Goal: Task Accomplishment & Management: Manage account settings

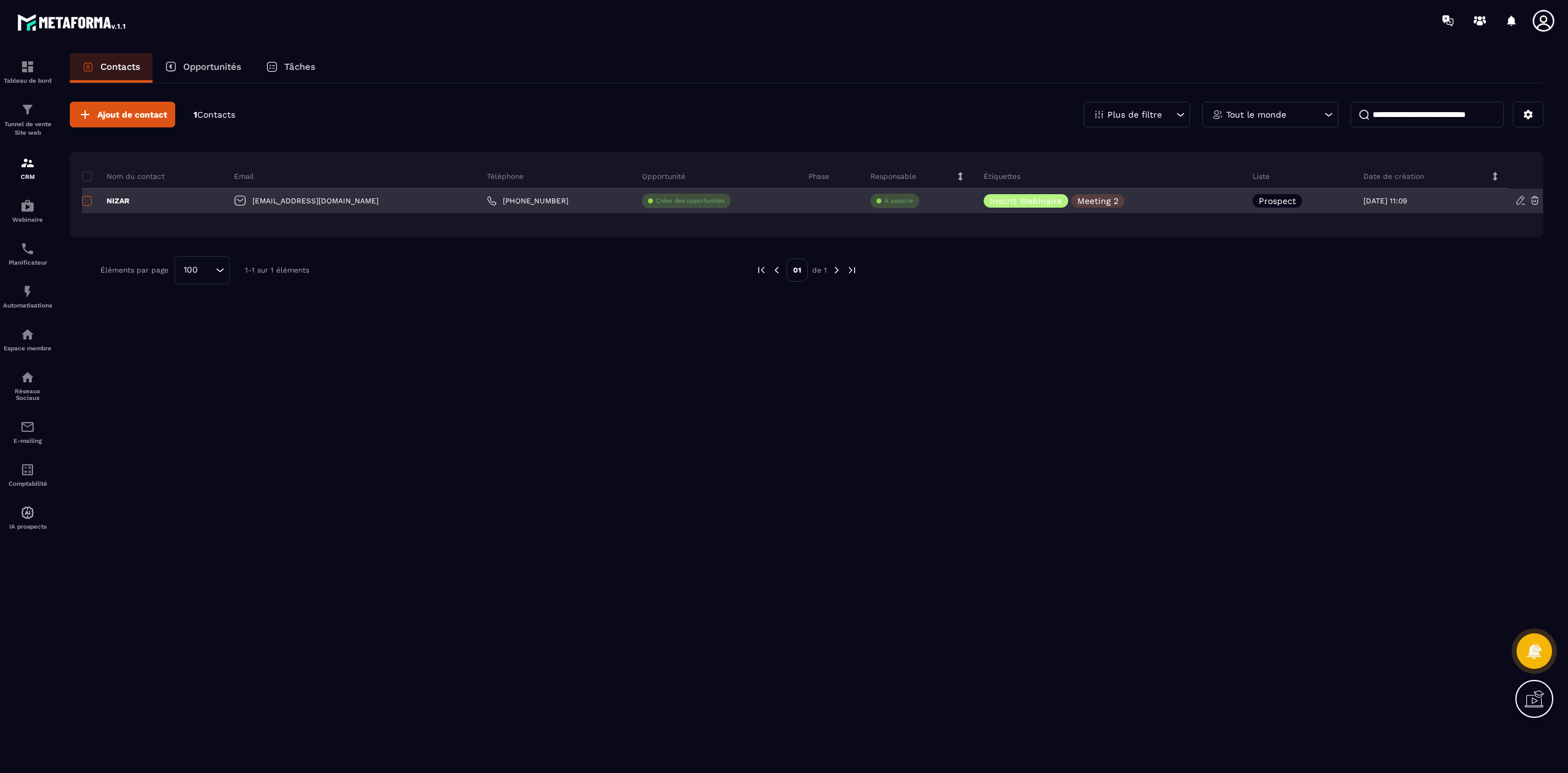
click at [89, 201] on span at bounding box center [87, 201] width 10 height 10
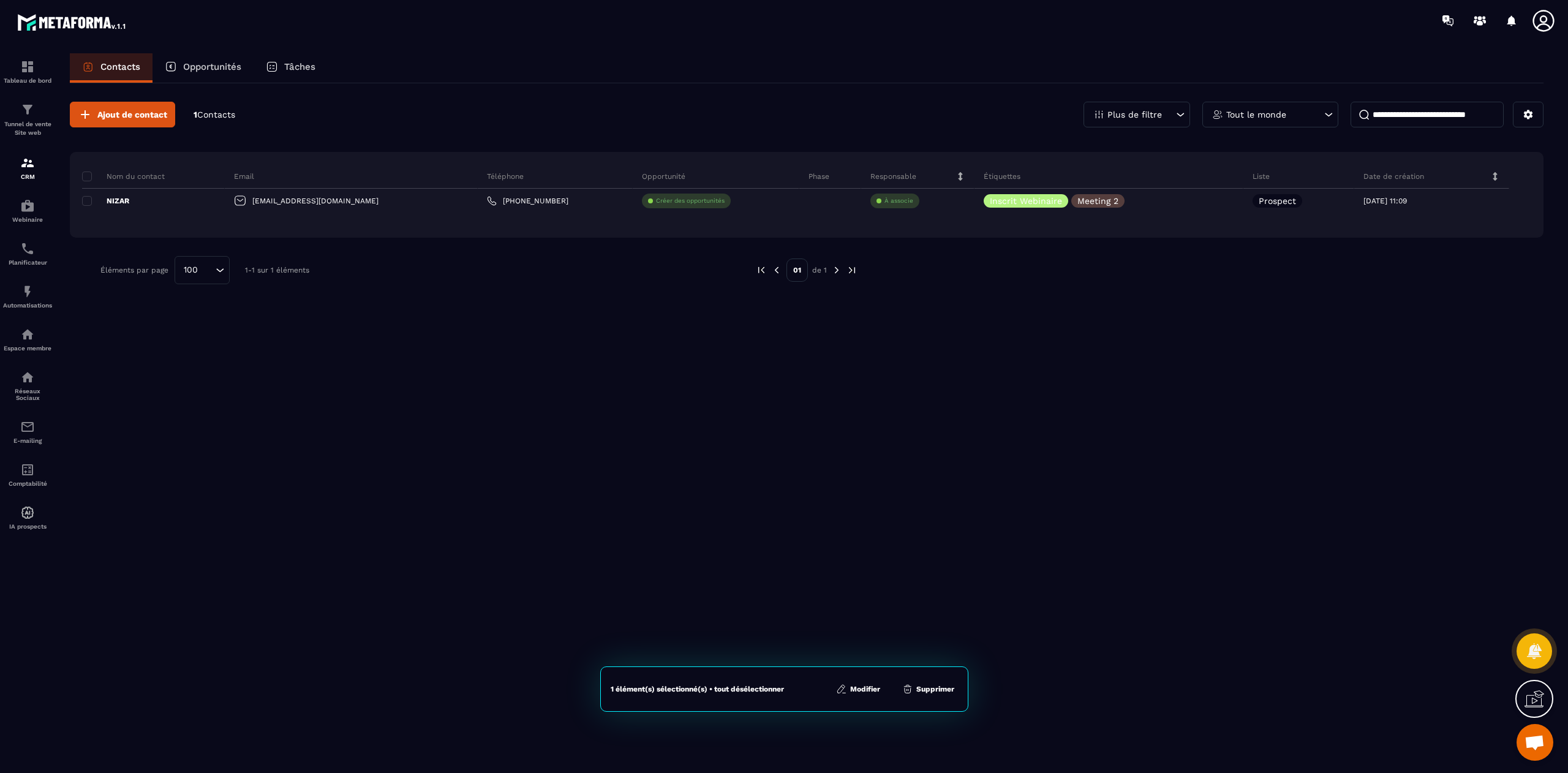
scroll to position [9503, 0]
click at [932, 692] on button "Supprimer" at bounding box center [929, 689] width 59 height 12
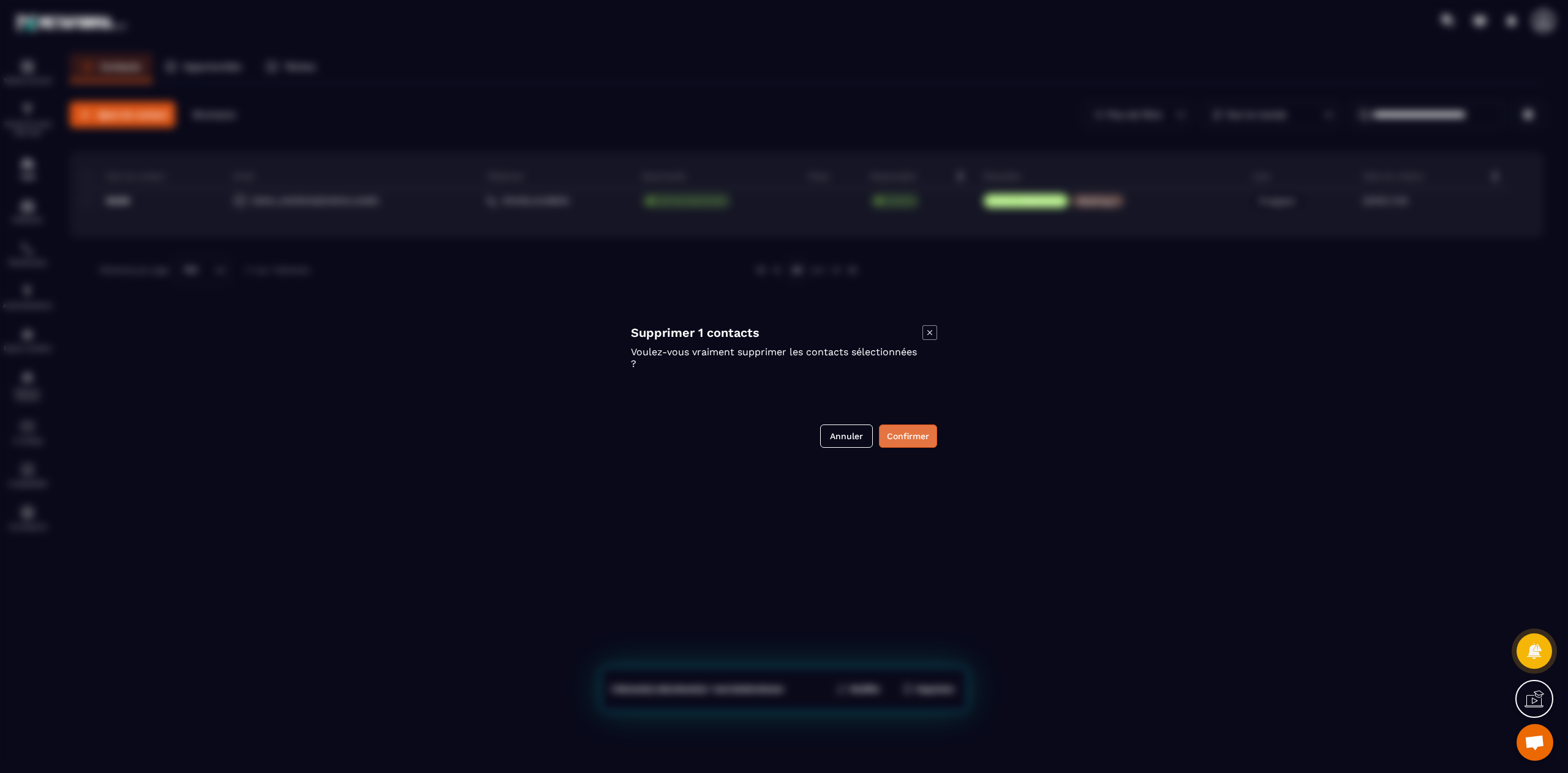
click at [905, 441] on button "Confirmer" at bounding box center [908, 436] width 58 height 23
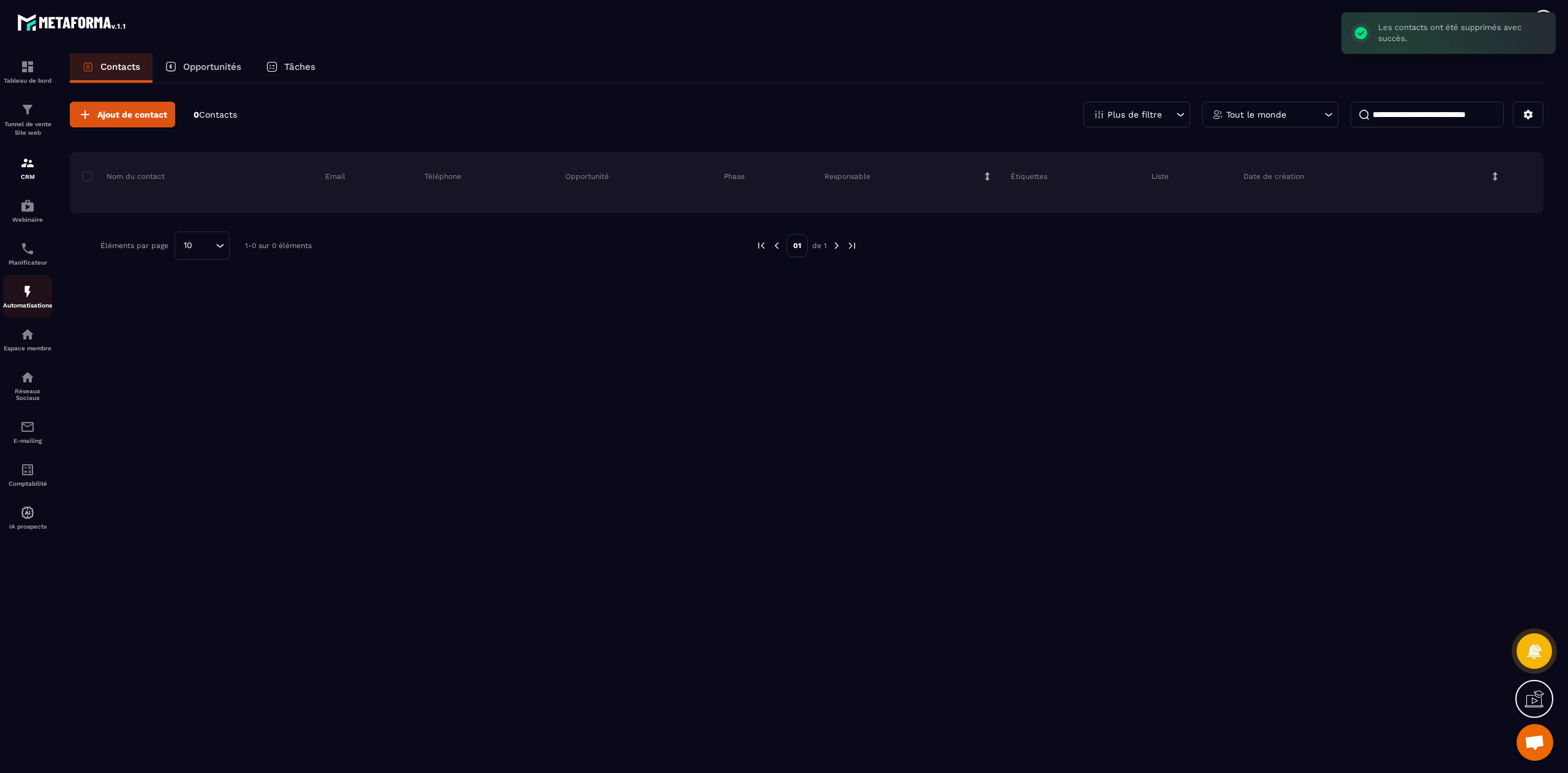
click at [30, 304] on p "Automatisations" at bounding box center [28, 305] width 49 height 6
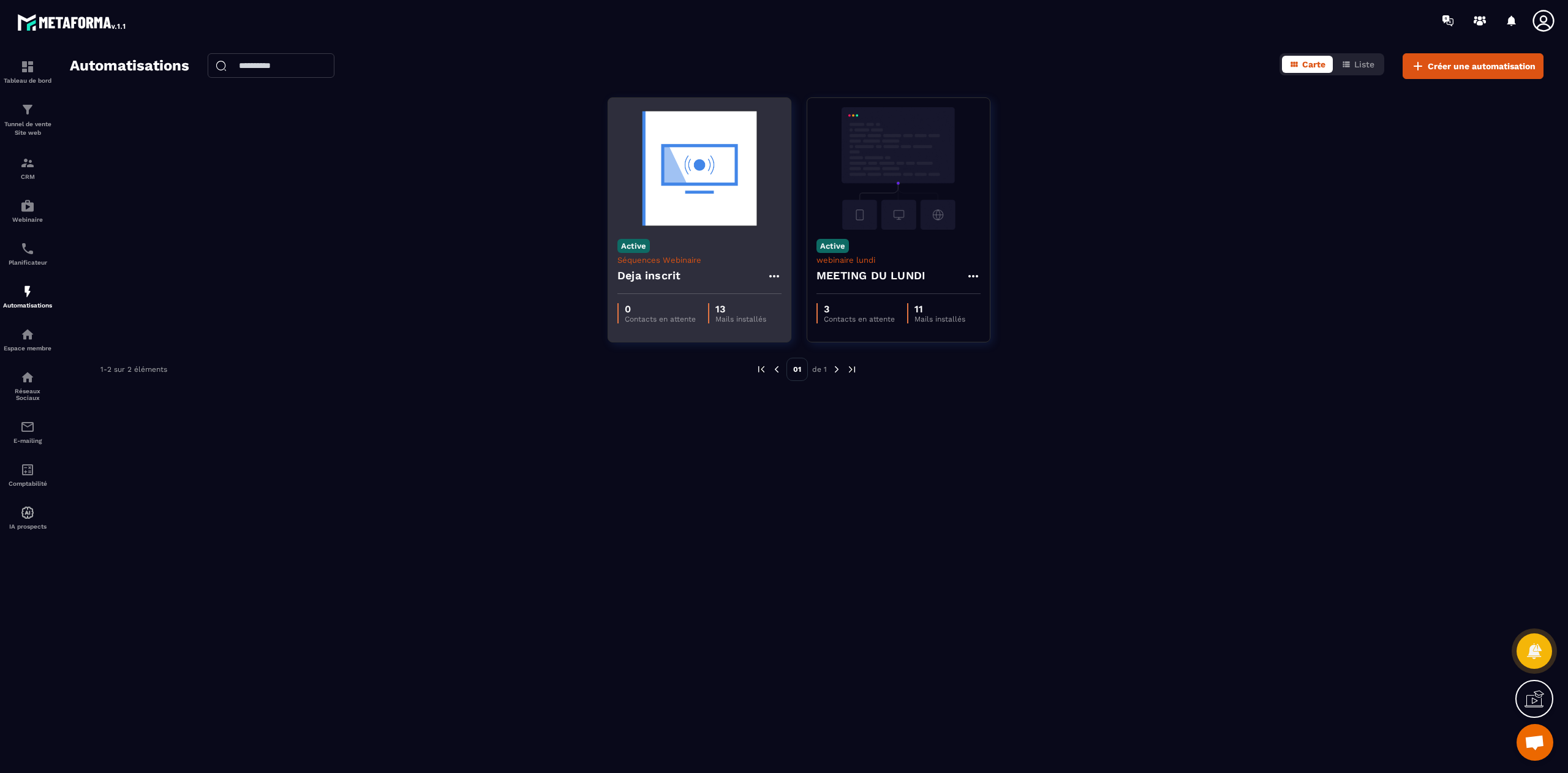
click at [689, 171] on img at bounding box center [700, 168] width 164 height 122
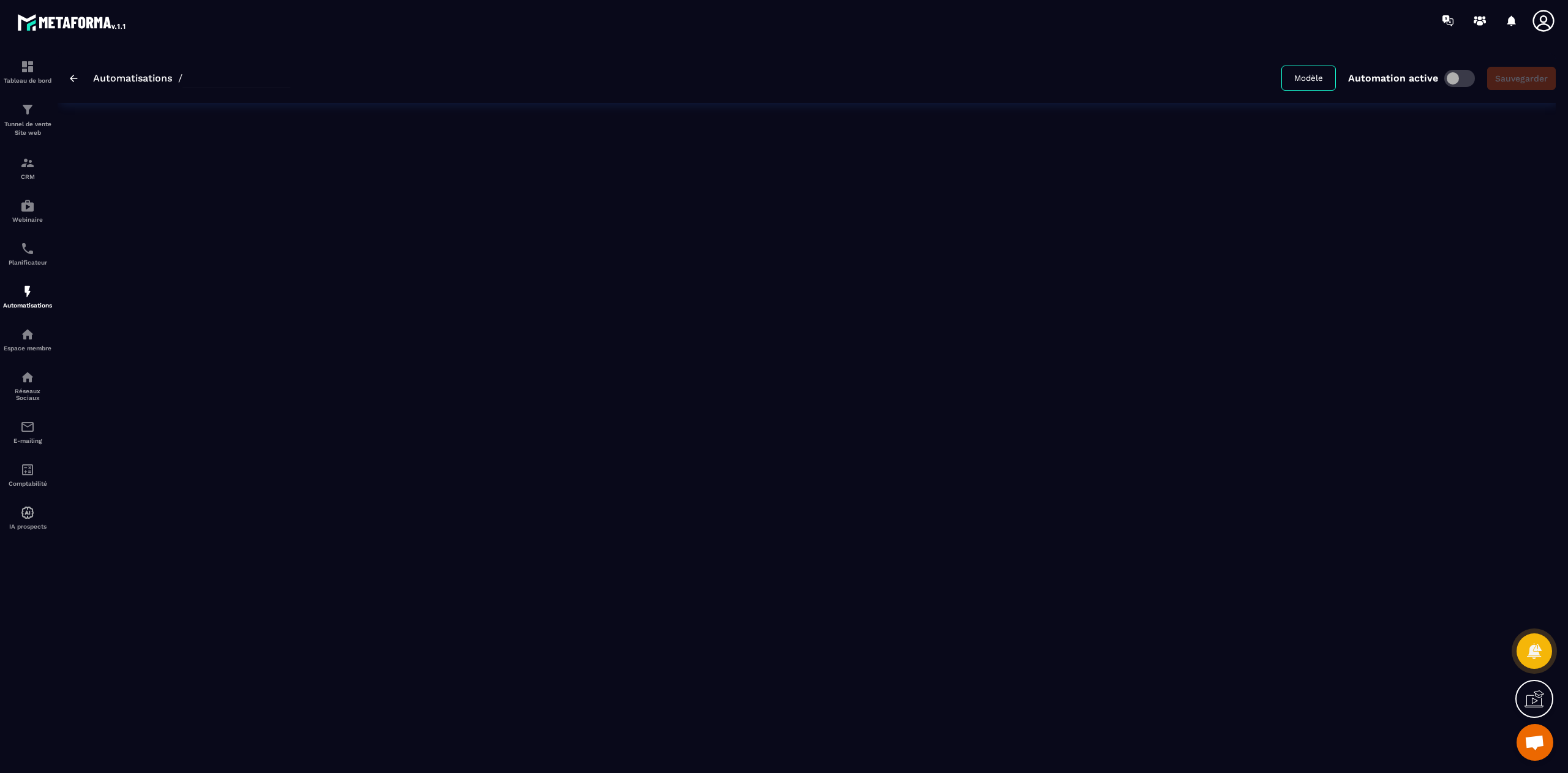
type input "**********"
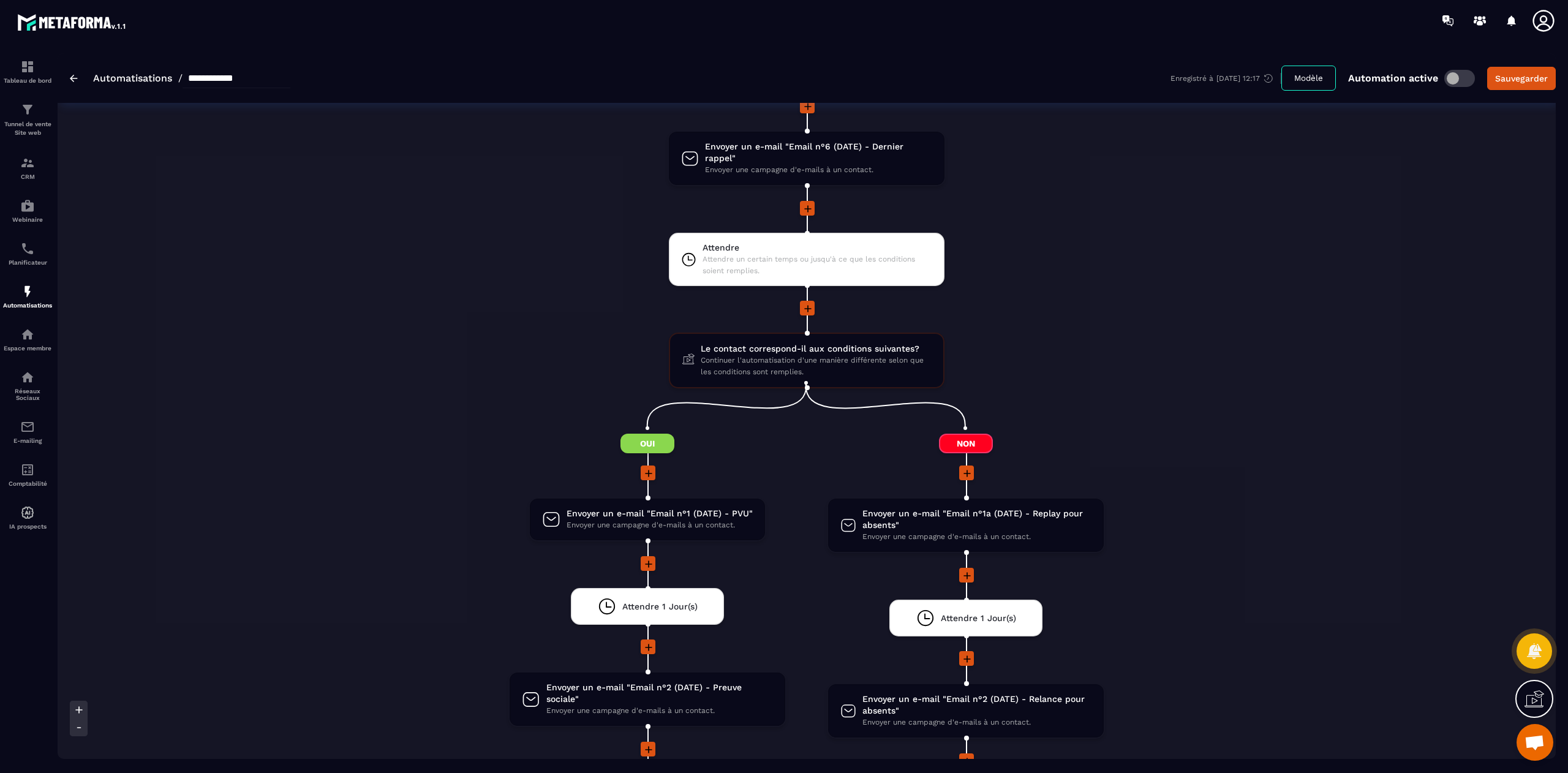
scroll to position [1166, 0]
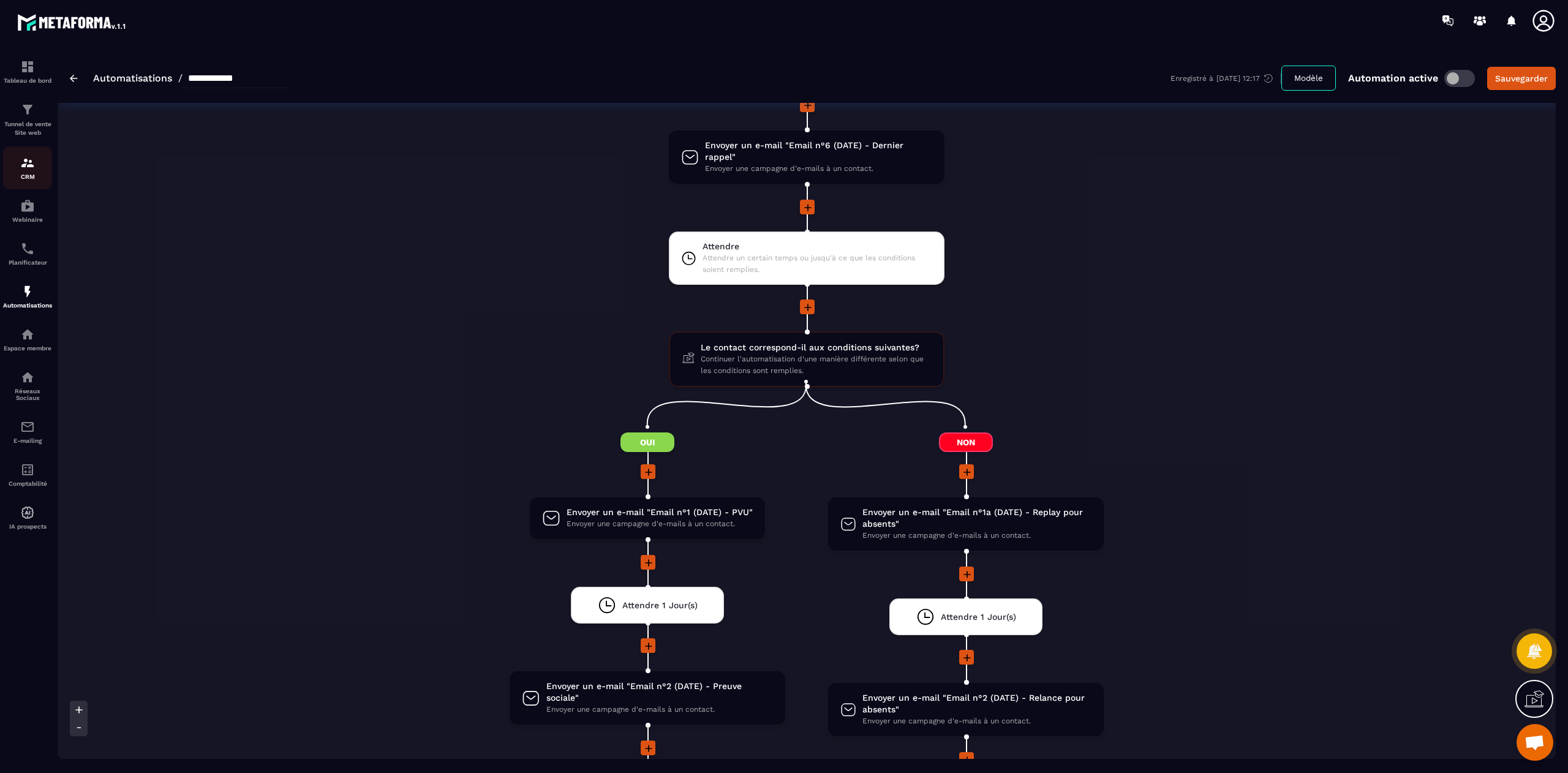
click at [27, 170] on img at bounding box center [27, 163] width 15 height 15
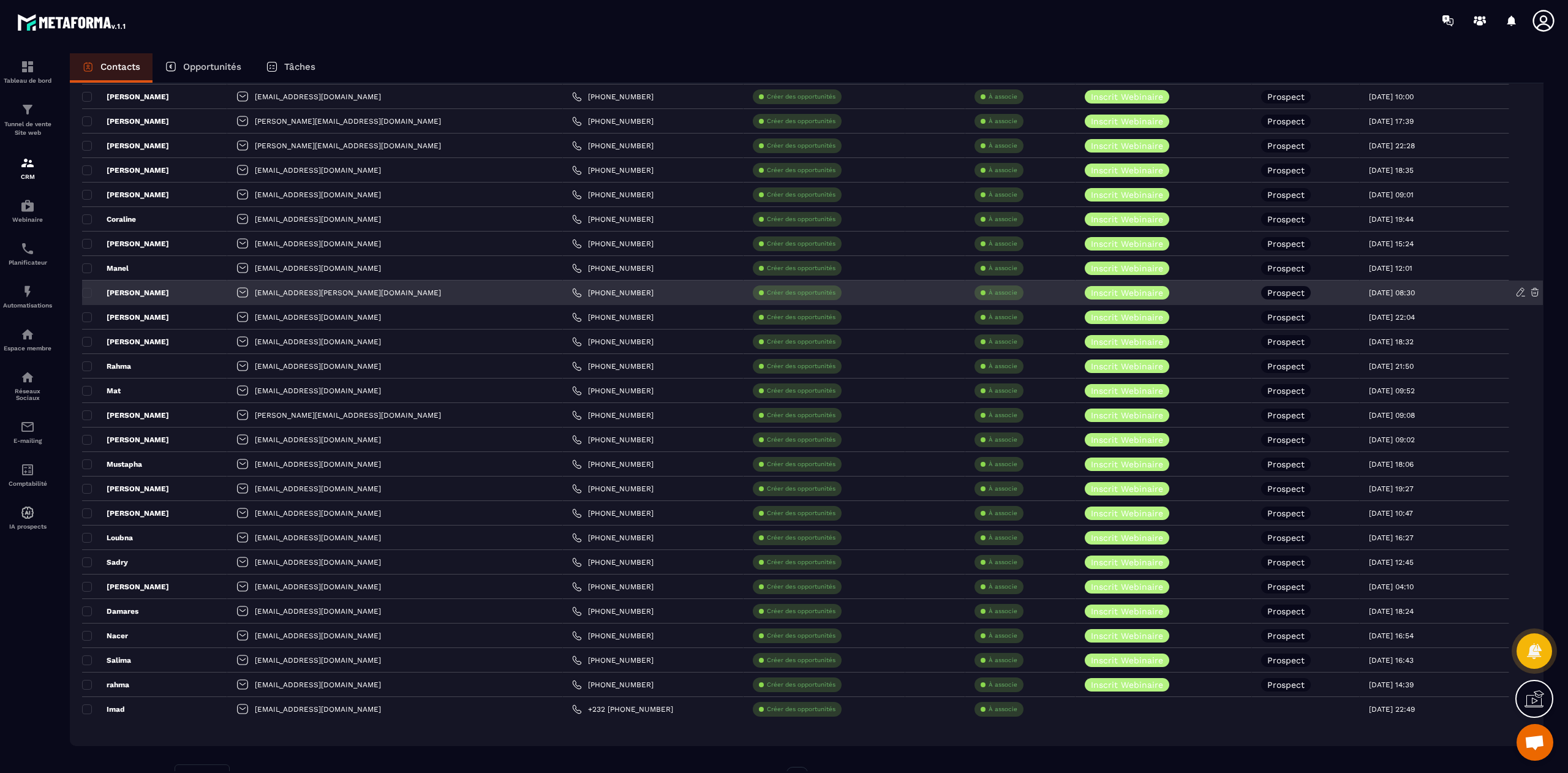
scroll to position [174, 0]
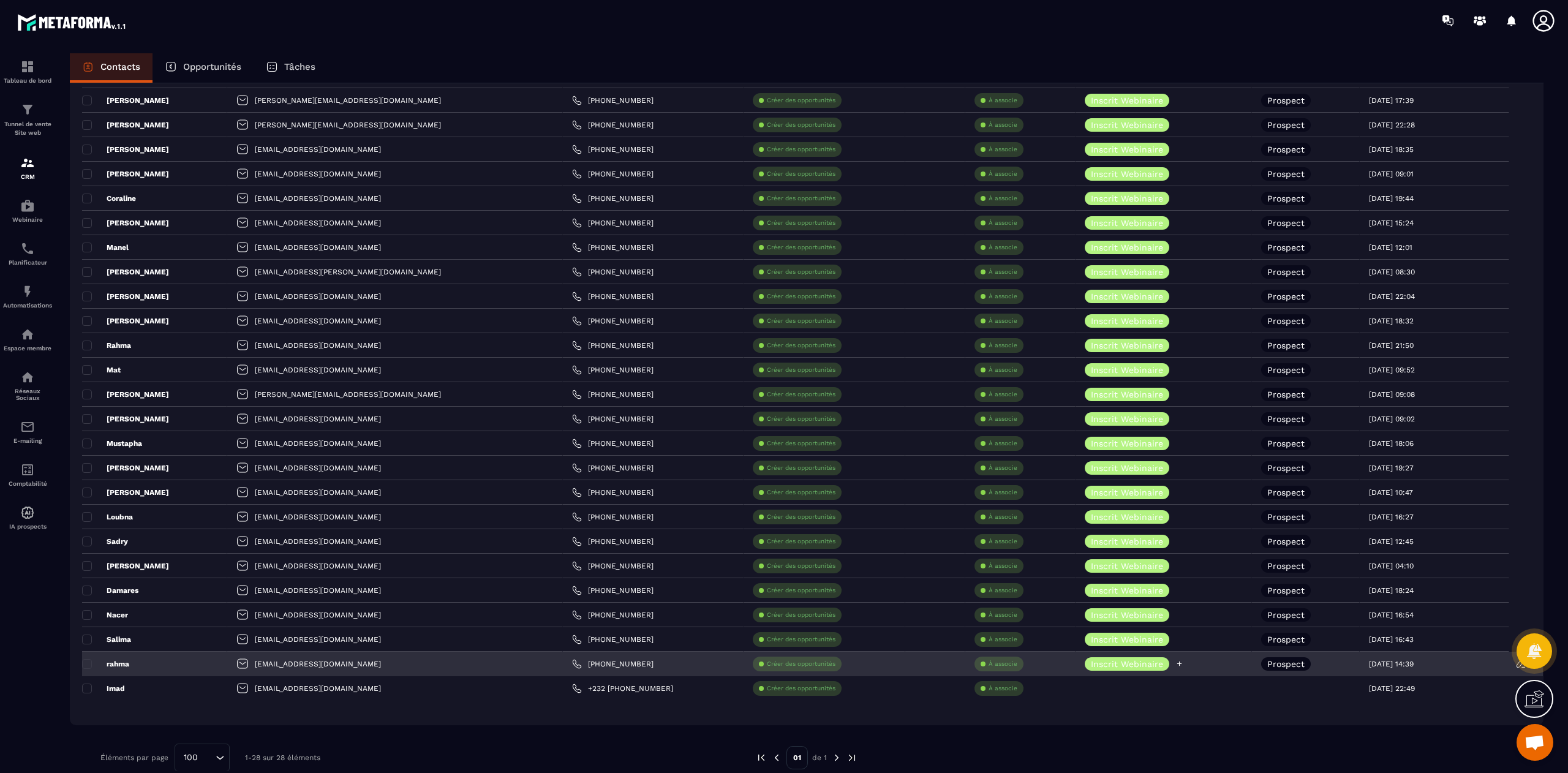
click at [1176, 666] on icon at bounding box center [1179, 664] width 8 height 8
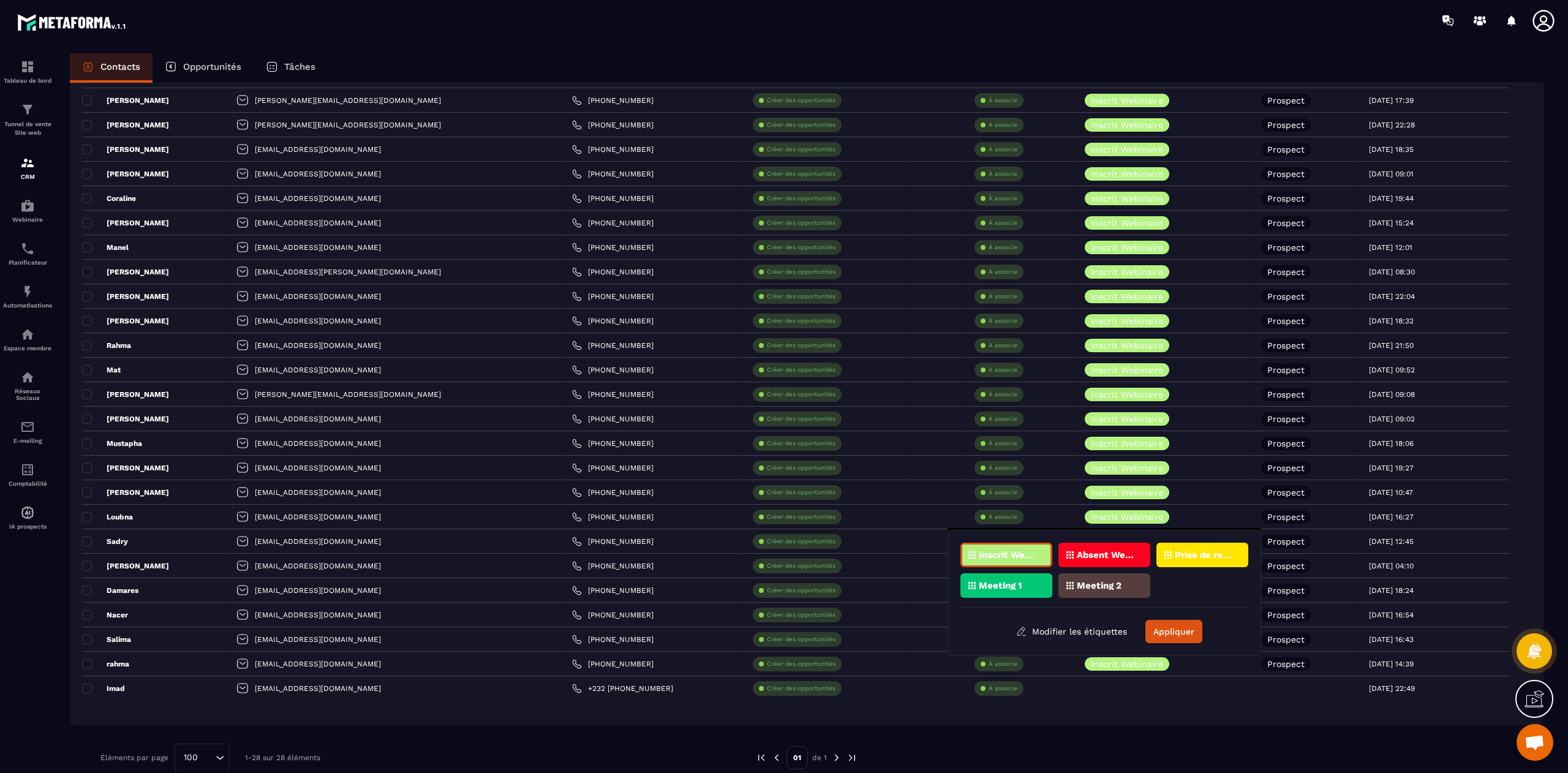
click at [1121, 587] on p "Meeting 2" at bounding box center [1099, 585] width 45 height 8
click at [1179, 633] on button "Appliquer" at bounding box center [1174, 632] width 57 height 23
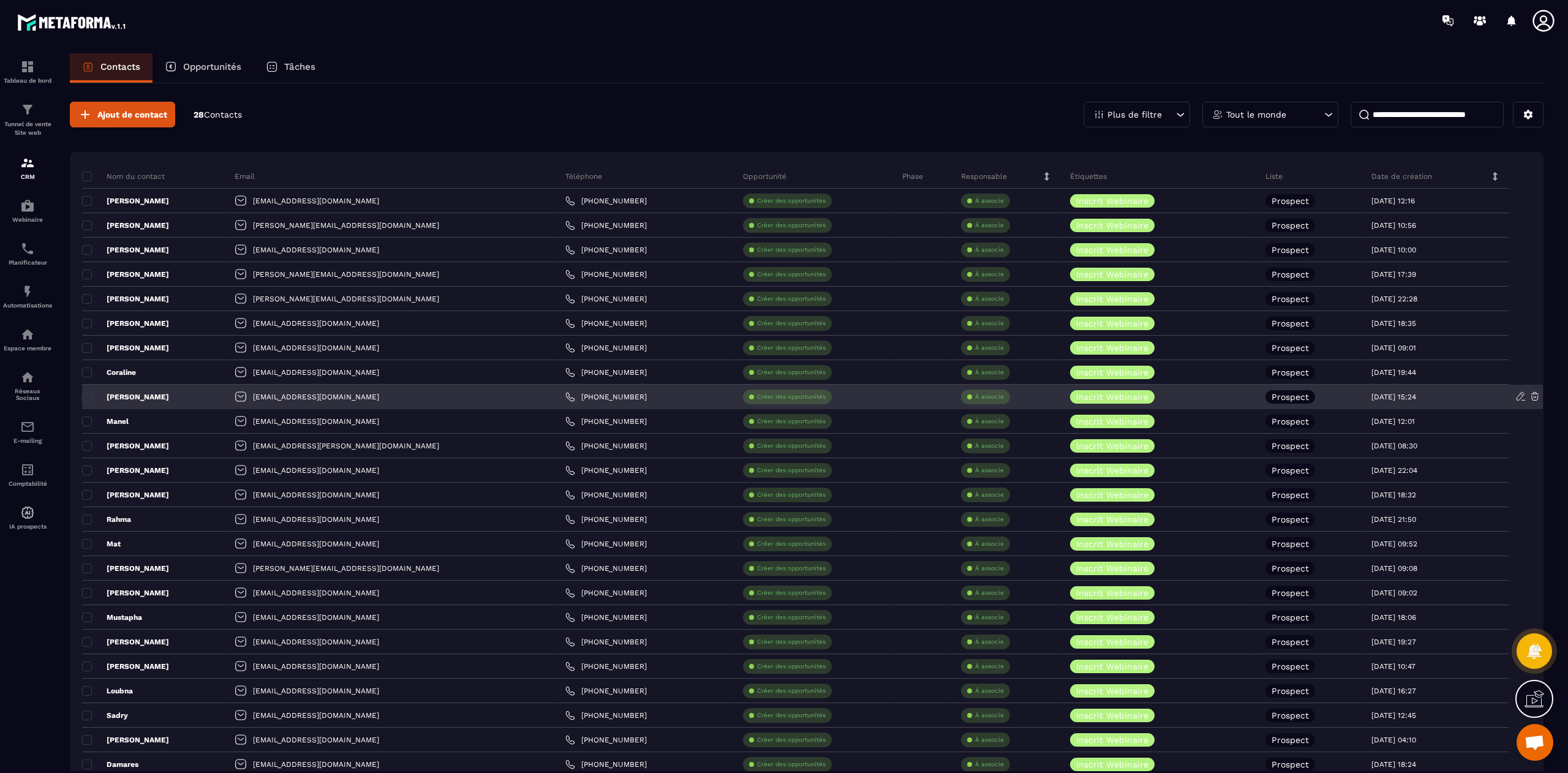
scroll to position [9687, 0]
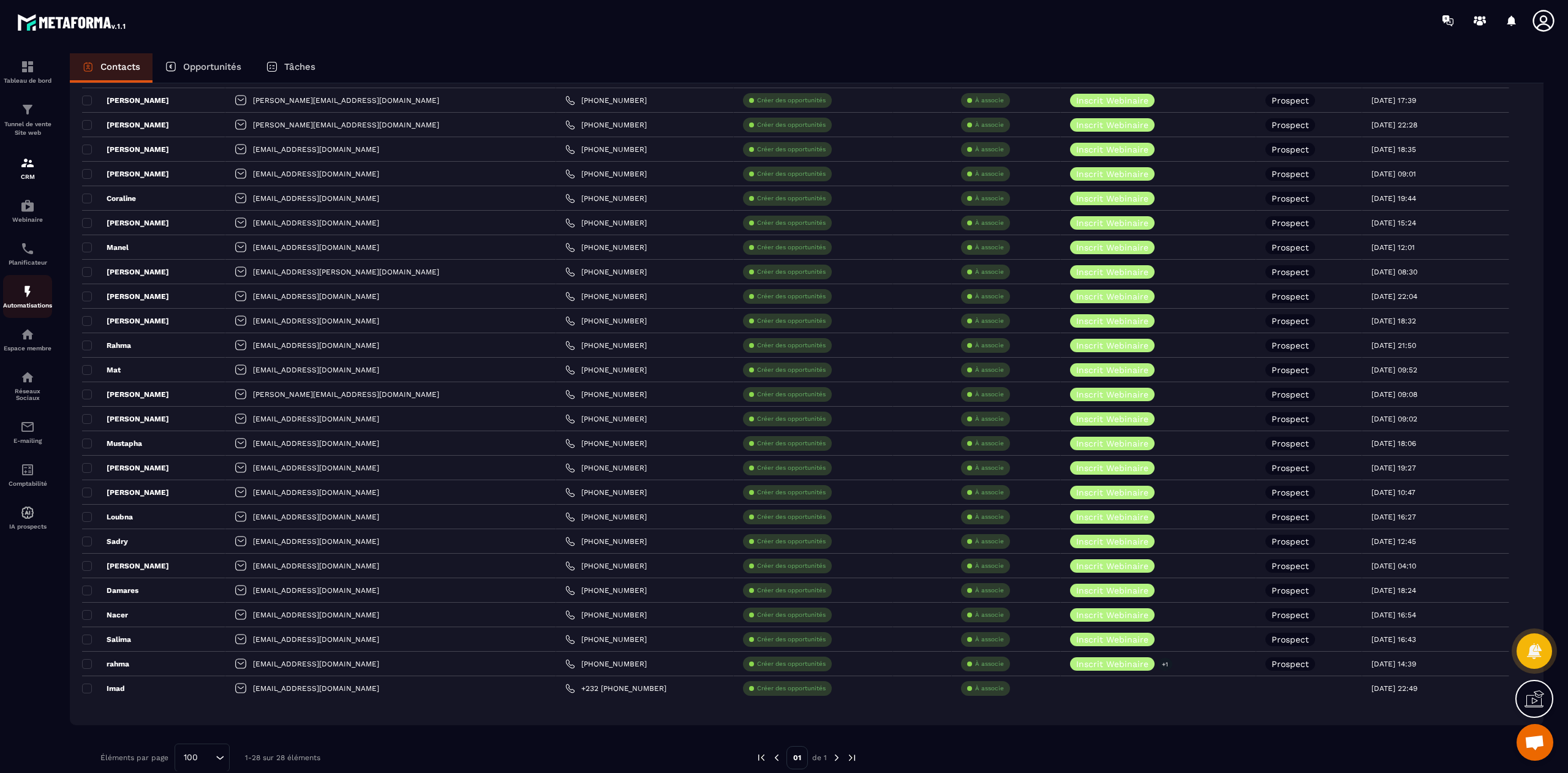
click at [25, 289] on img at bounding box center [27, 292] width 15 height 15
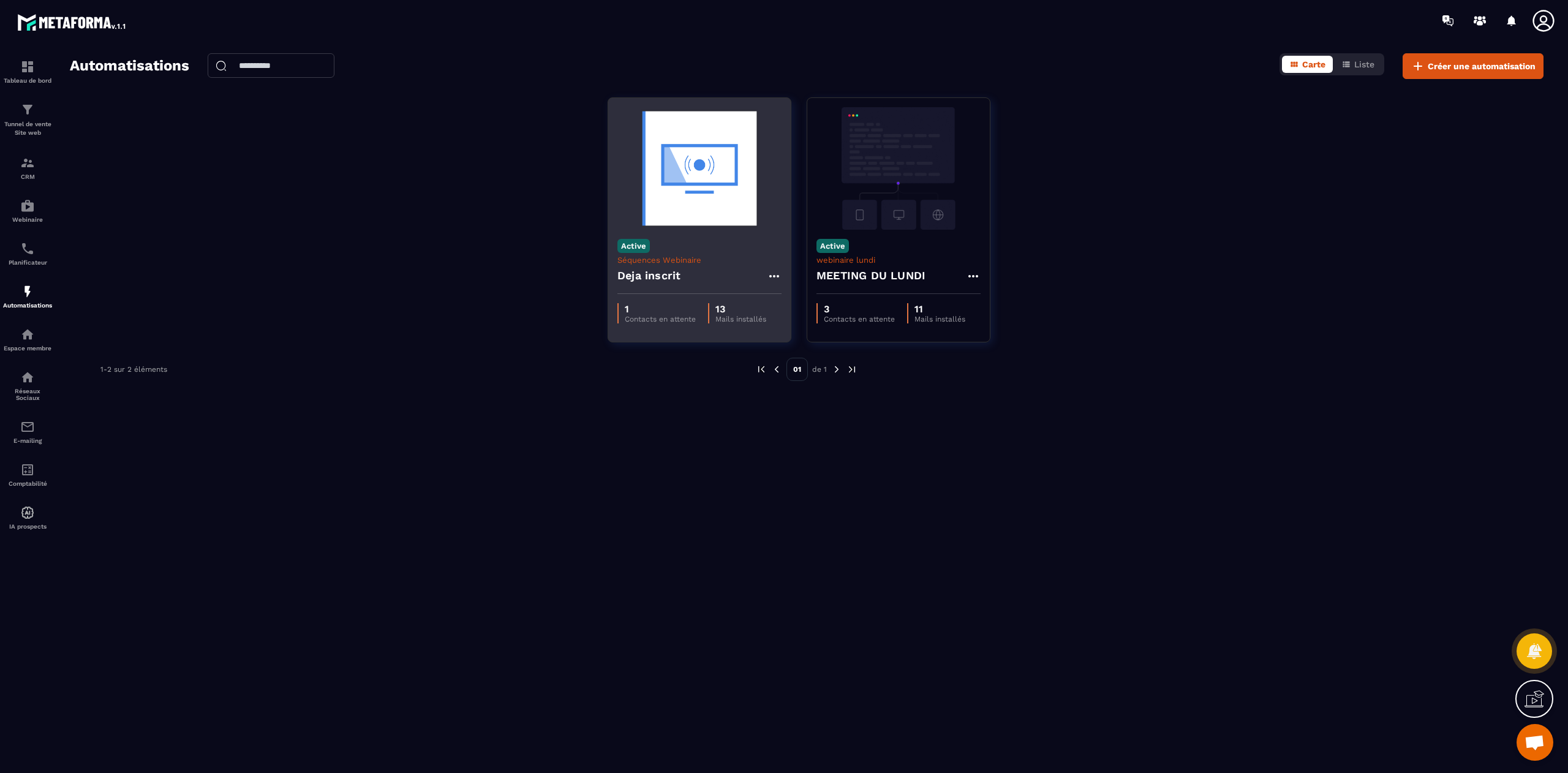
click at [682, 240] on div "Active Séquences Webinaire Deja inscrit" at bounding box center [700, 261] width 182 height 64
click at [773, 274] on icon at bounding box center [774, 276] width 15 height 15
click at [807, 299] on link "Modifier" at bounding box center [805, 304] width 66 height 27
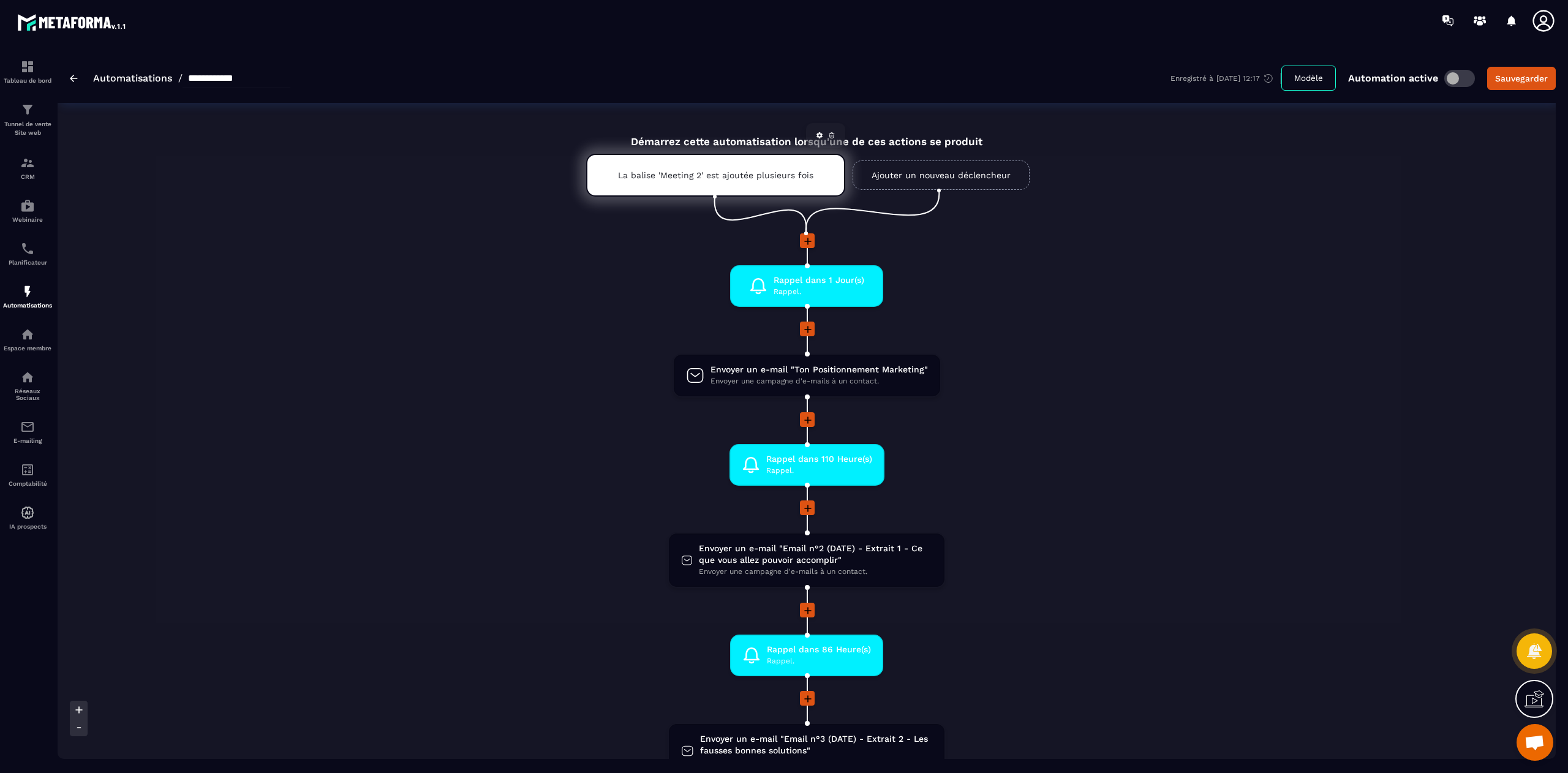
click at [713, 160] on div "La balise 'Meeting 2' est ajoutée plusieurs fois" at bounding box center [716, 175] width 259 height 43
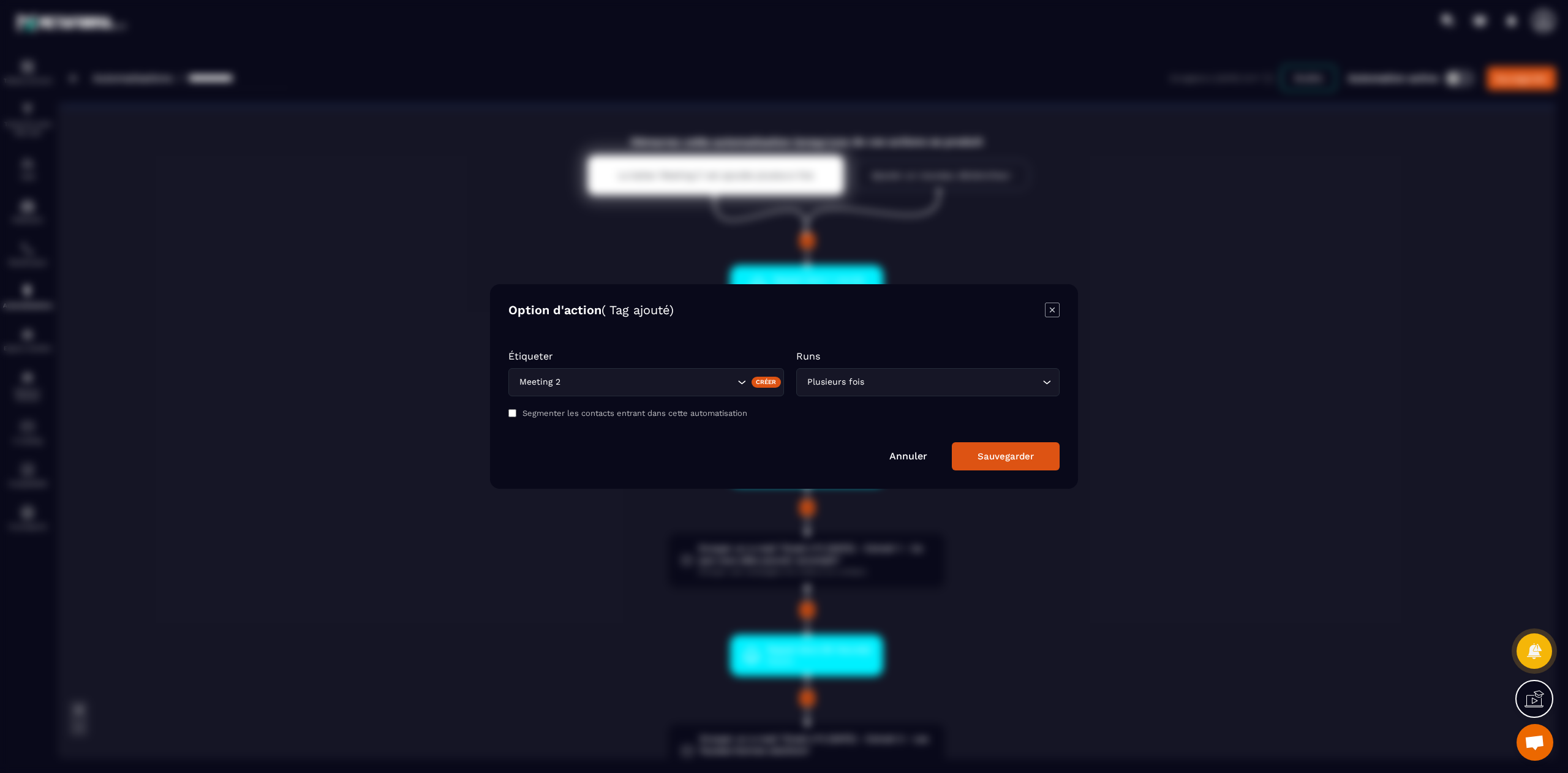
click at [1051, 312] on icon "Modal window" at bounding box center [1052, 310] width 15 height 15
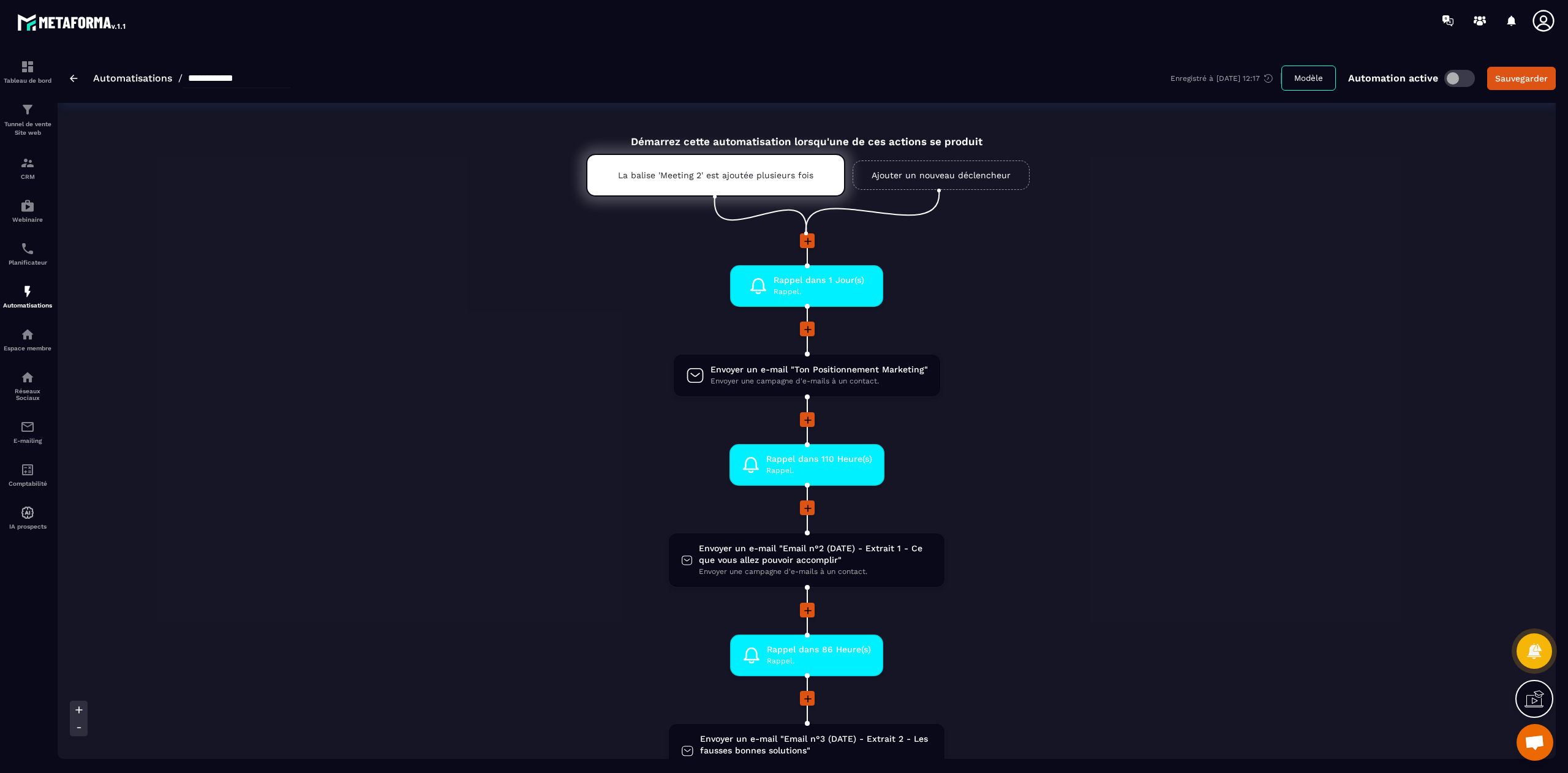
click at [1051, 312] on li "Rappel dans 1 Jour(s) Rappel. drag-arrow" at bounding box center [806, 293] width 637 height 56
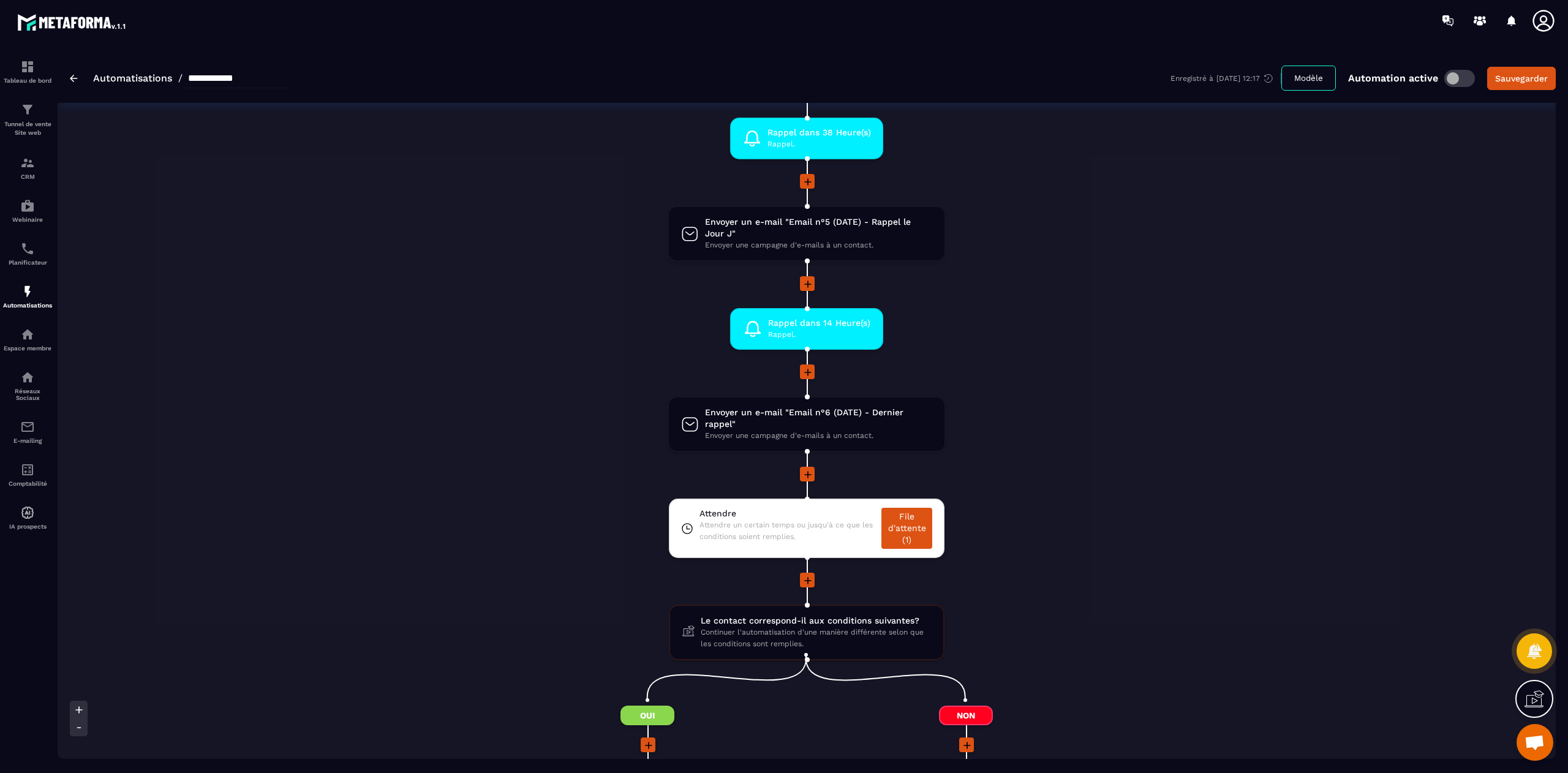
scroll to position [903, 0]
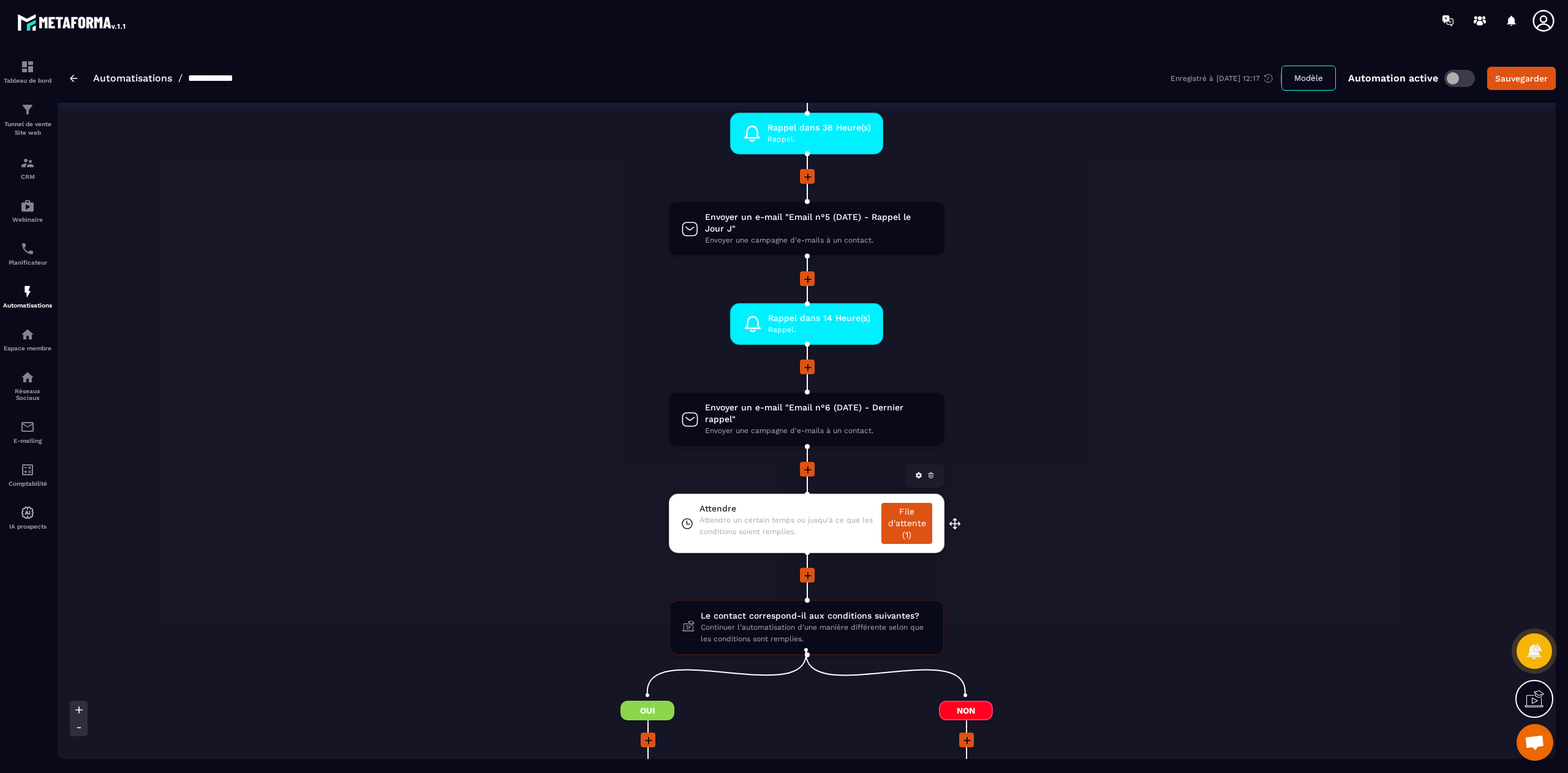
click at [918, 521] on link "File d'attente (1)" at bounding box center [907, 523] width 51 height 41
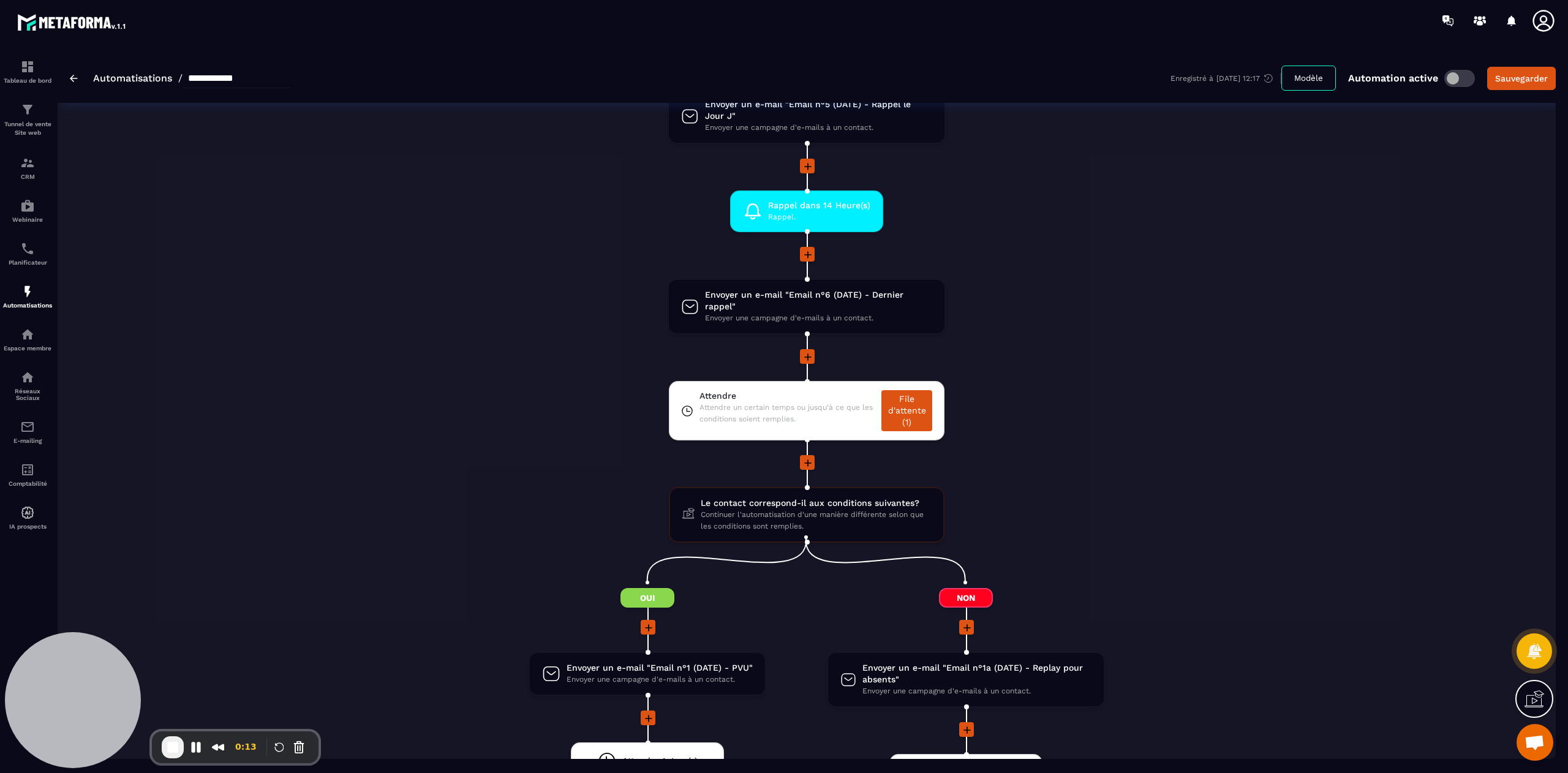
scroll to position [1058, 0]
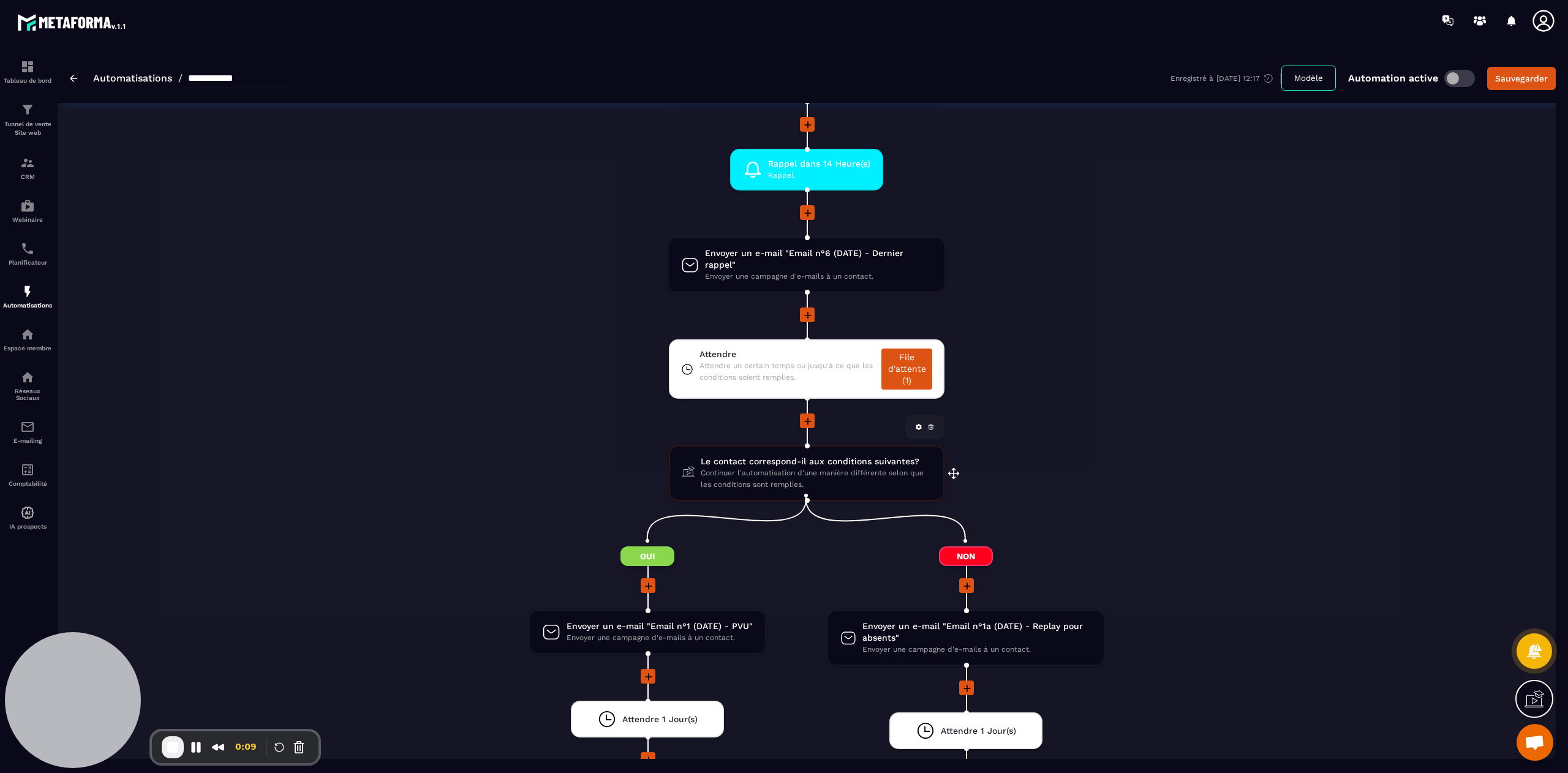
click at [780, 472] on span "Continuer l'automatisation d'une manière différente selon que les conditions so…" at bounding box center [816, 479] width 230 height 23
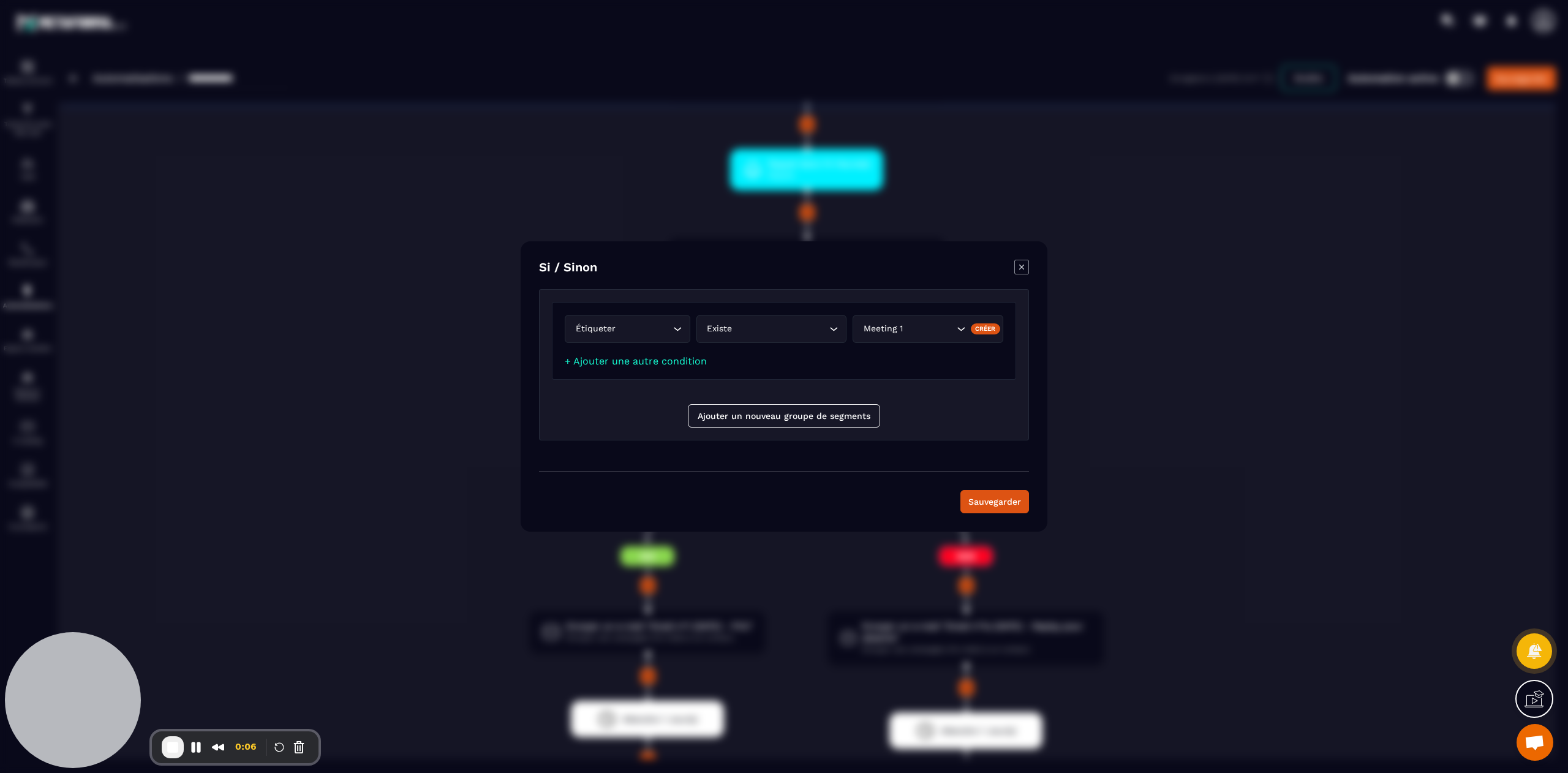
click at [1028, 268] on icon "Modal window" at bounding box center [1022, 267] width 15 height 15
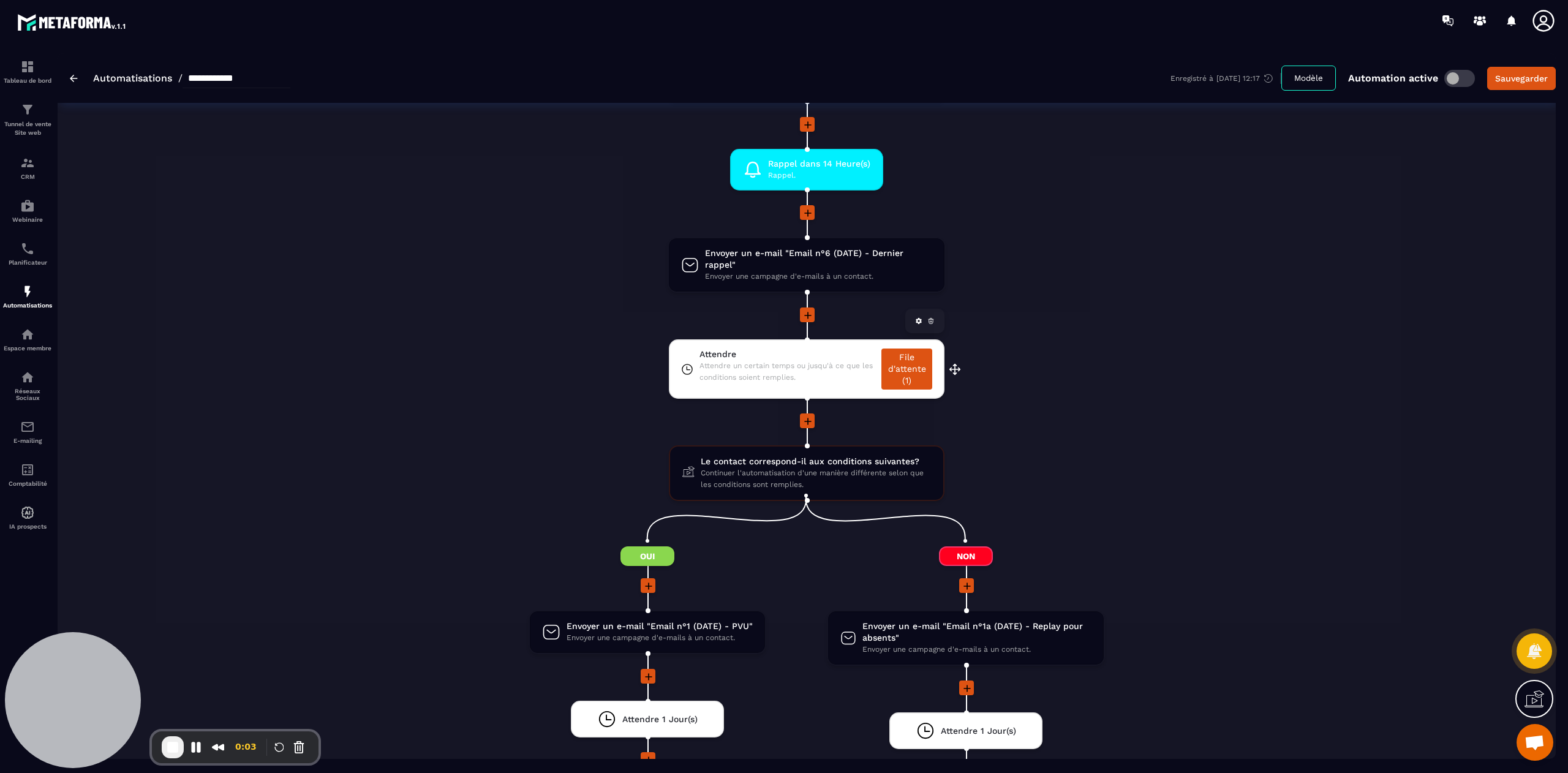
click at [785, 367] on span "Attendre un certain temps ou jusqu'à ce que les conditions soient remplies." at bounding box center [788, 372] width 177 height 23
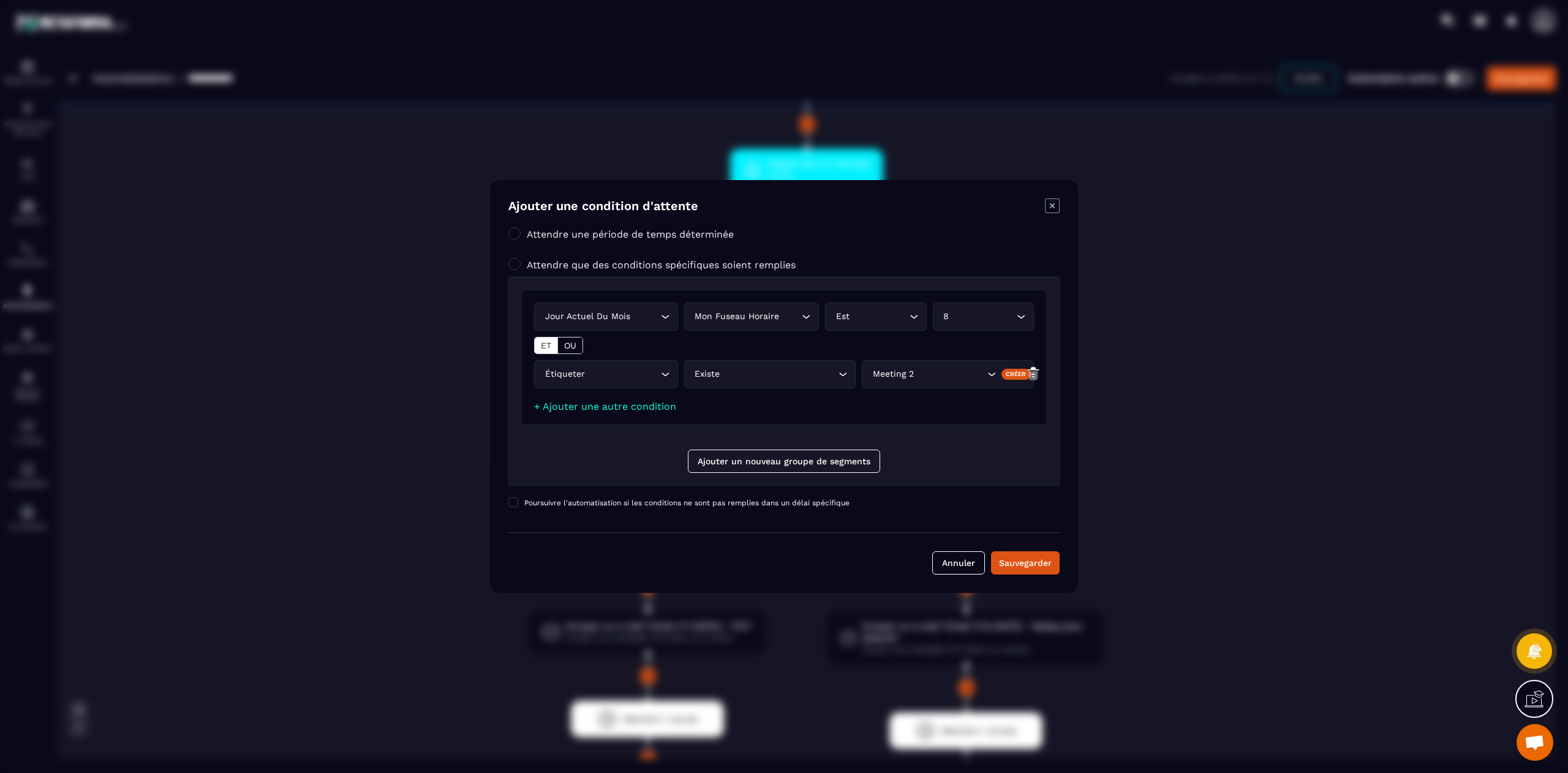
click at [1058, 203] on icon "Modal window" at bounding box center [1052, 206] width 15 height 15
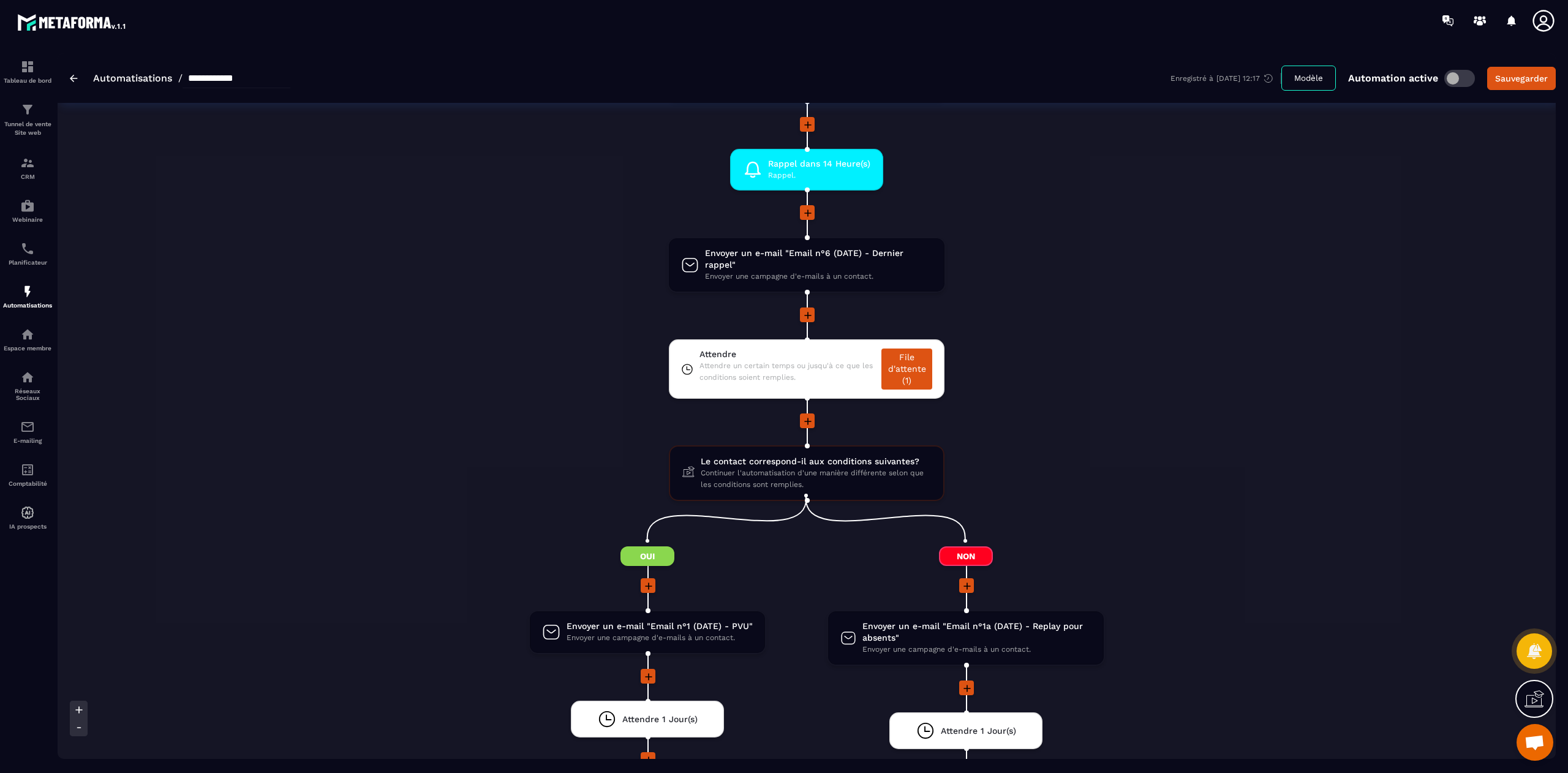
click at [1534, 749] on span "Ouvrir le chat" at bounding box center [1534, 744] width 20 height 17
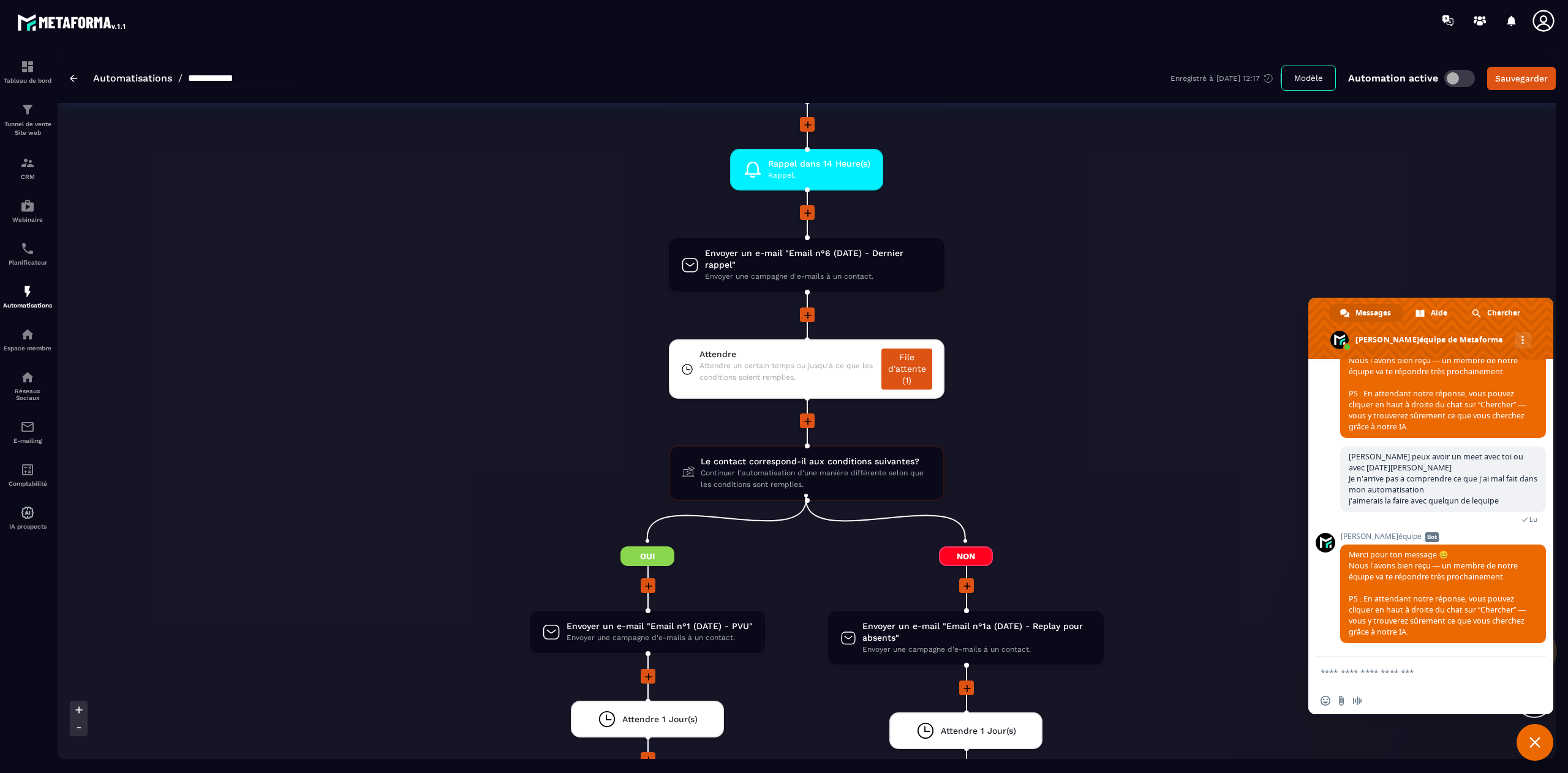
scroll to position [9698, 0]
click at [1346, 666] on textarea "Entrez votre message..." at bounding box center [1418, 671] width 196 height 30
paste textarea "**********"
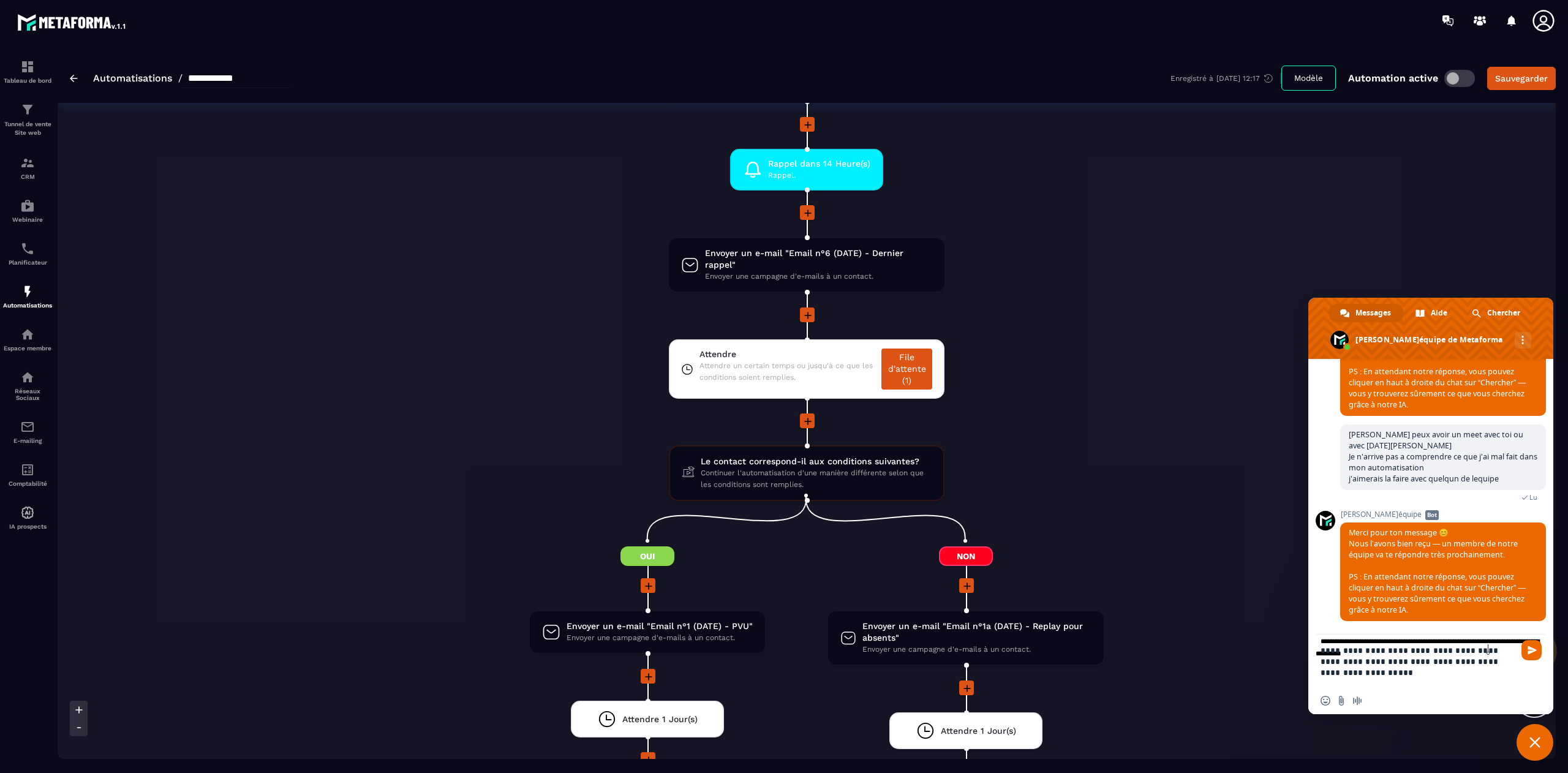
scroll to position [3, 0]
type textarea "**********"
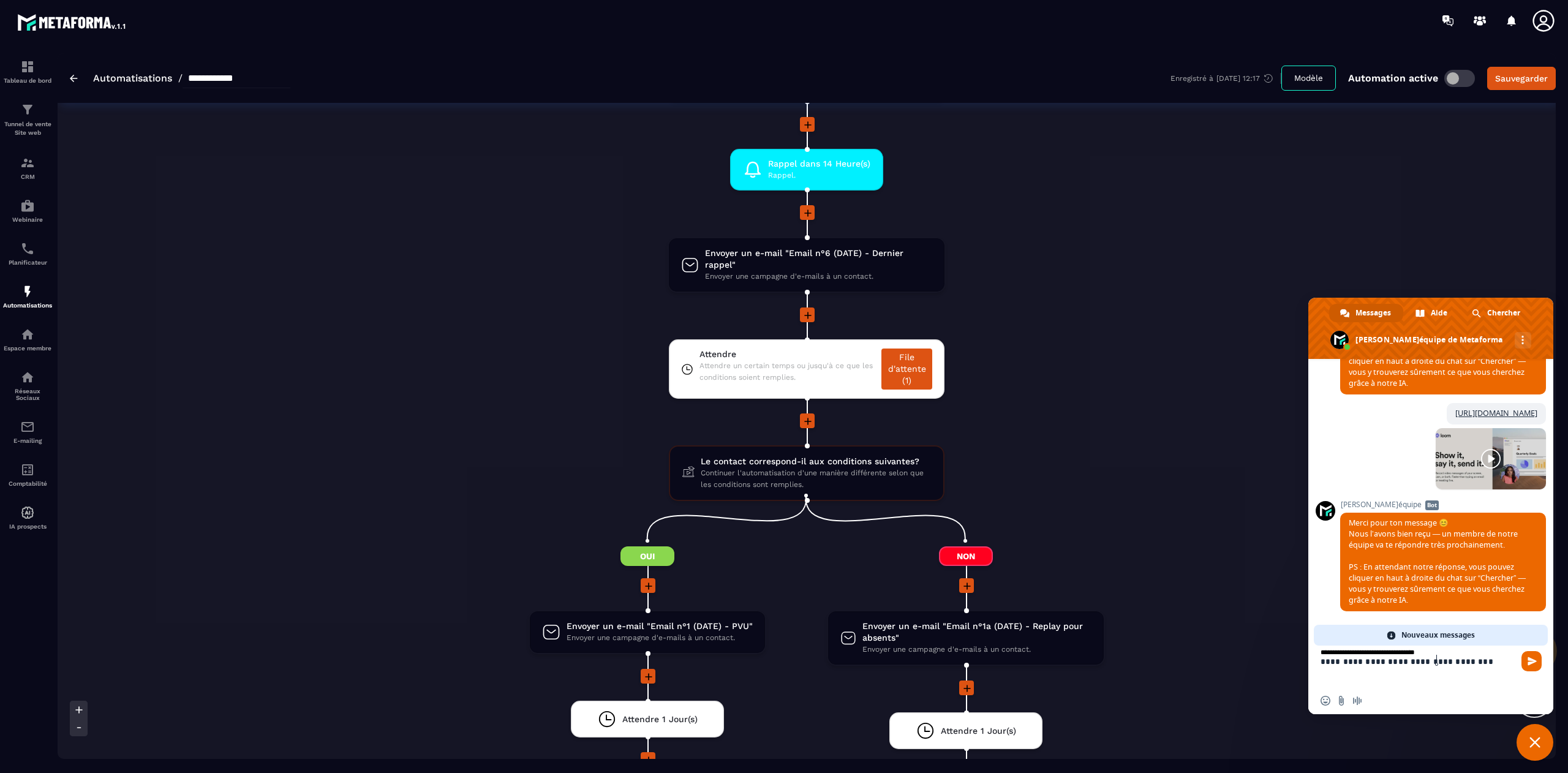
scroll to position [0, 0]
type textarea "**********"
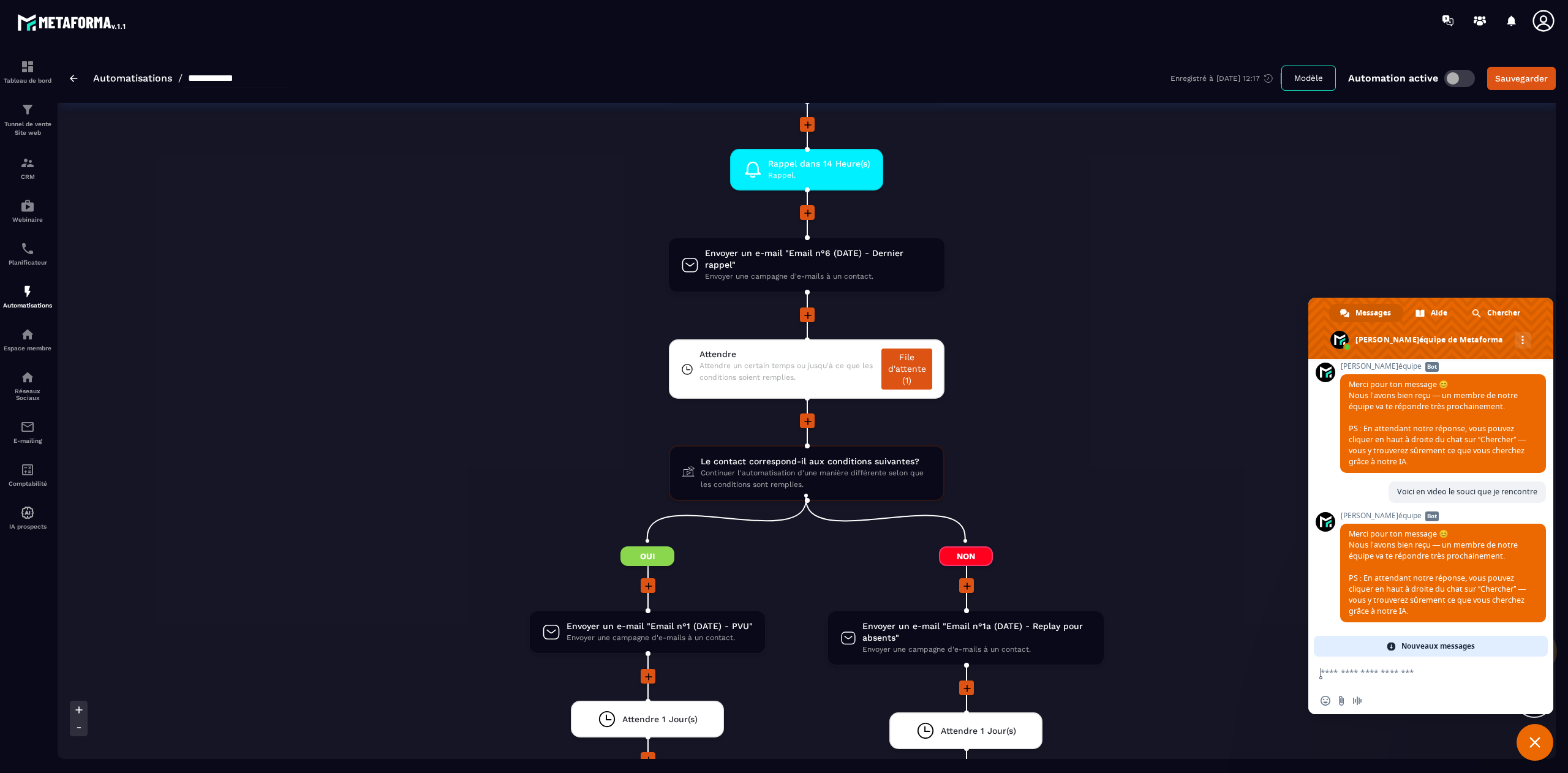
scroll to position [10108, 0]
click at [1358, 673] on textarea "Entrez votre message..." at bounding box center [1418, 671] width 196 height 30
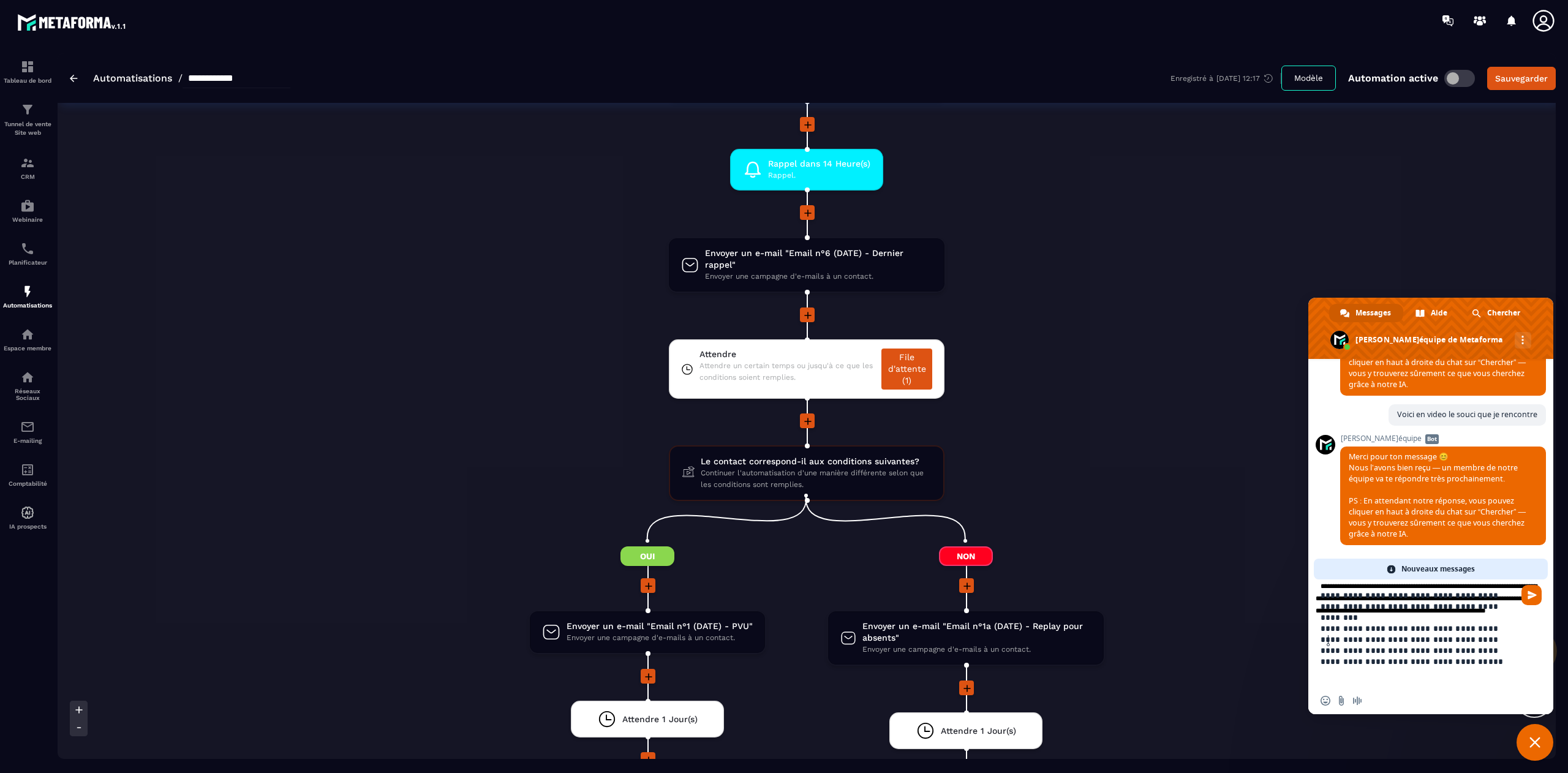
type textarea "**********"
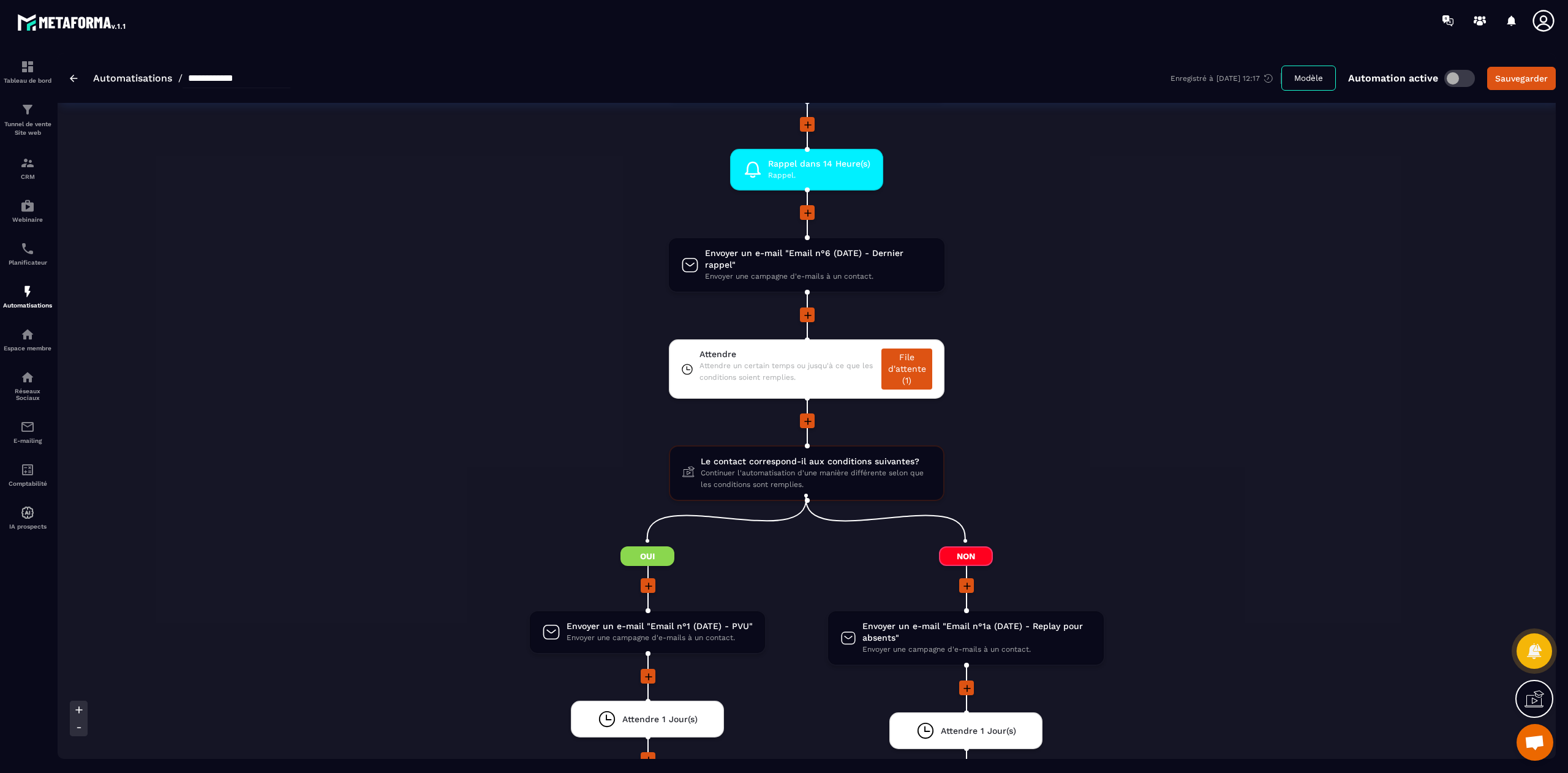
scroll to position [10027, 0]
